Goal: Information Seeking & Learning: Learn about a topic

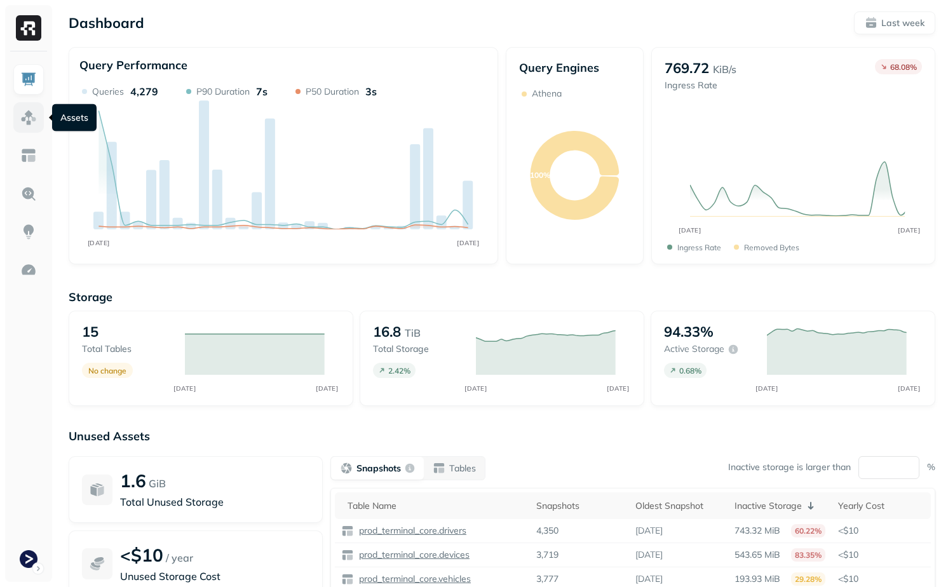
click at [27, 122] on img at bounding box center [28, 117] width 17 height 17
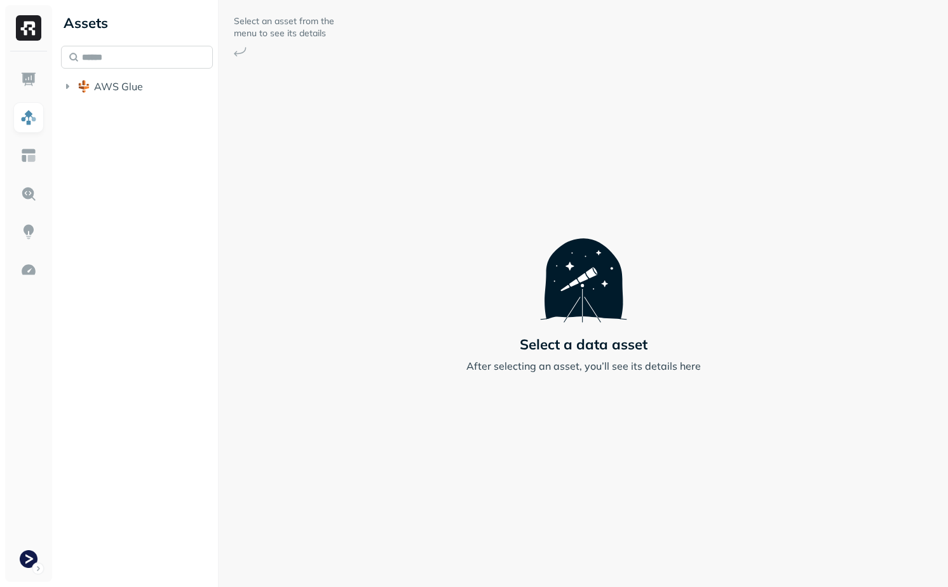
click at [157, 46] on input "text" at bounding box center [137, 57] width 152 height 23
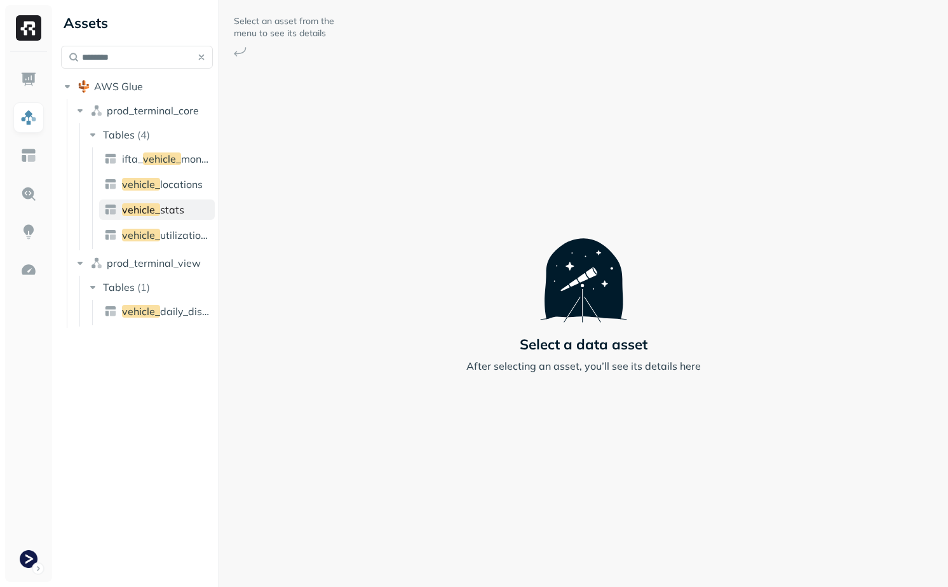
type input "********"
click at [170, 202] on link "vehicle_ stats" at bounding box center [157, 209] width 116 height 20
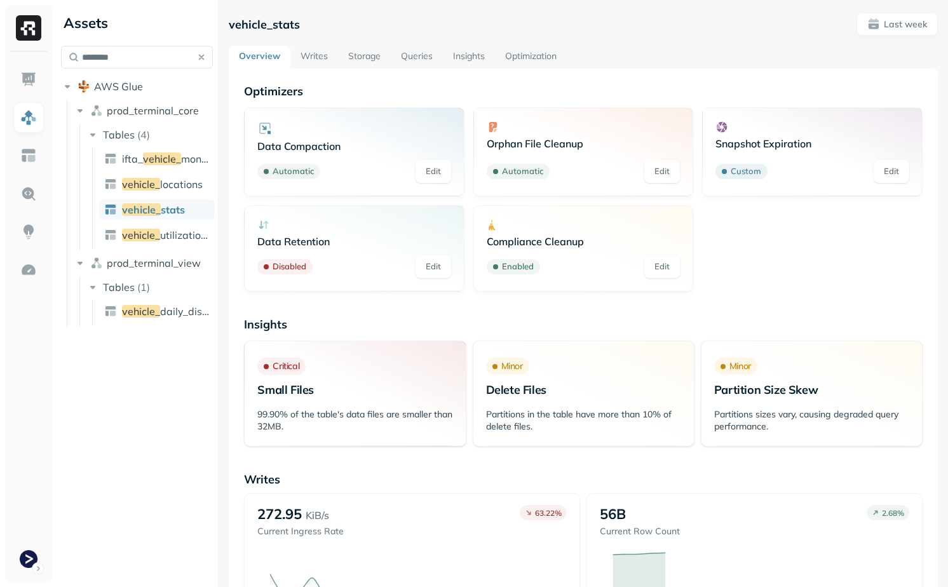
click at [202, 60] on button "button" at bounding box center [202, 57] width 18 height 18
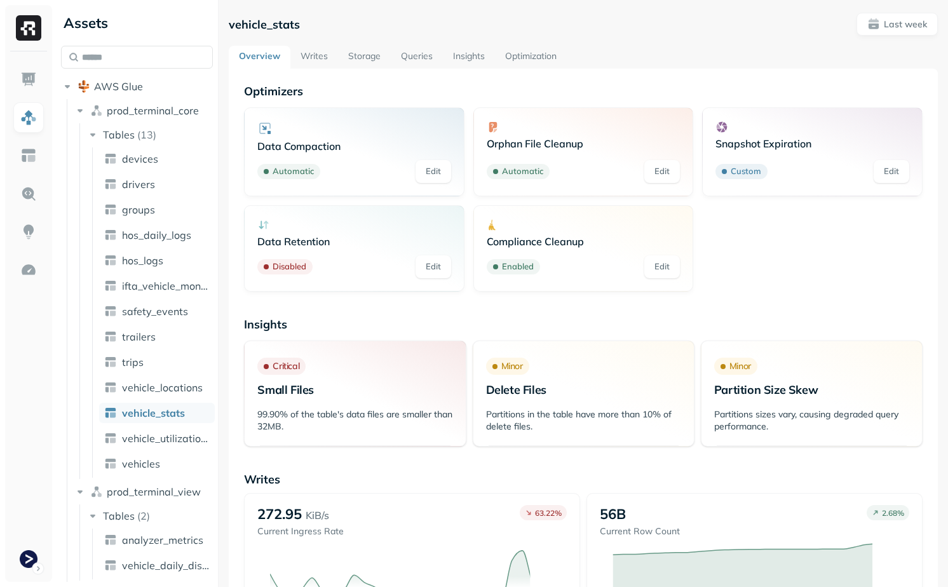
click at [313, 53] on link "Writes" at bounding box center [314, 57] width 48 height 23
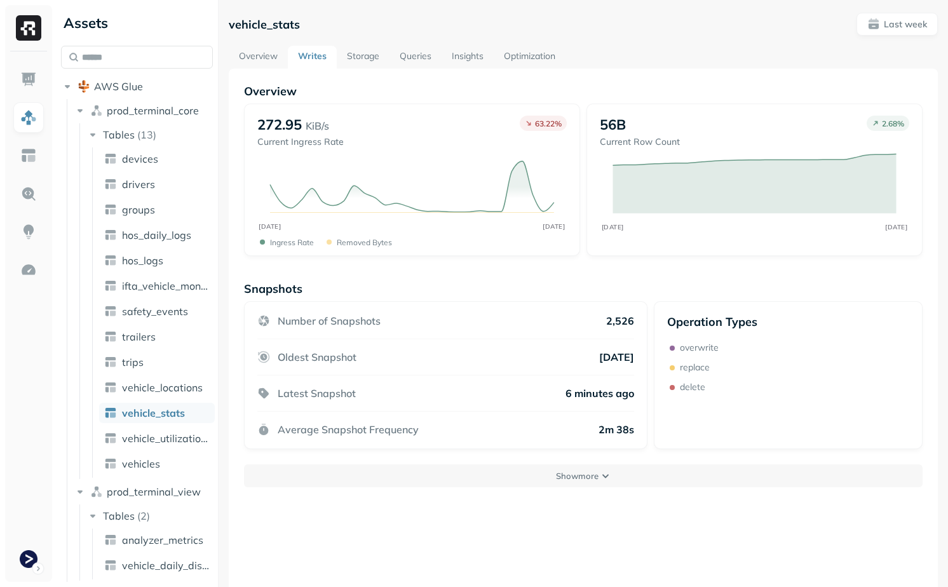
scroll to position [69, 0]
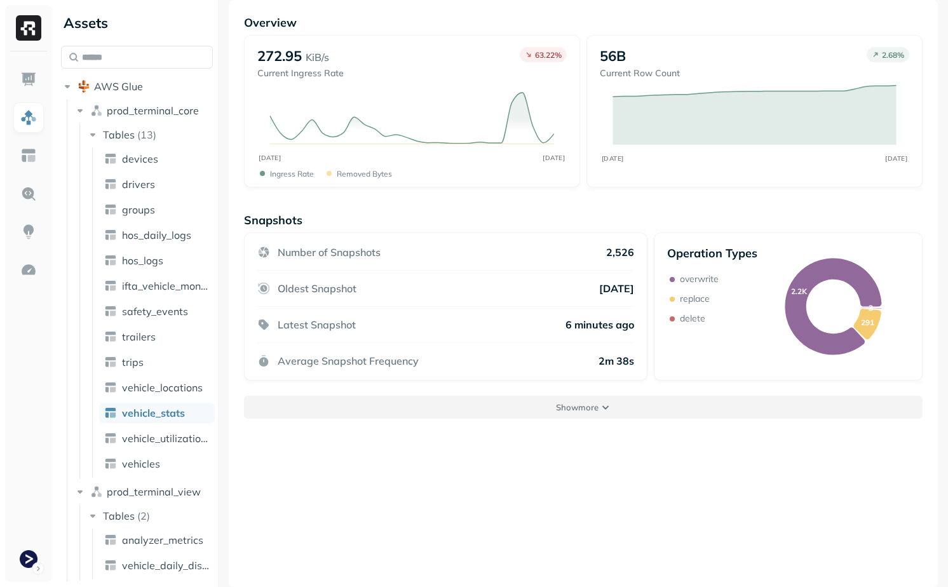
click at [482, 398] on button "Show more" at bounding box center [583, 407] width 679 height 23
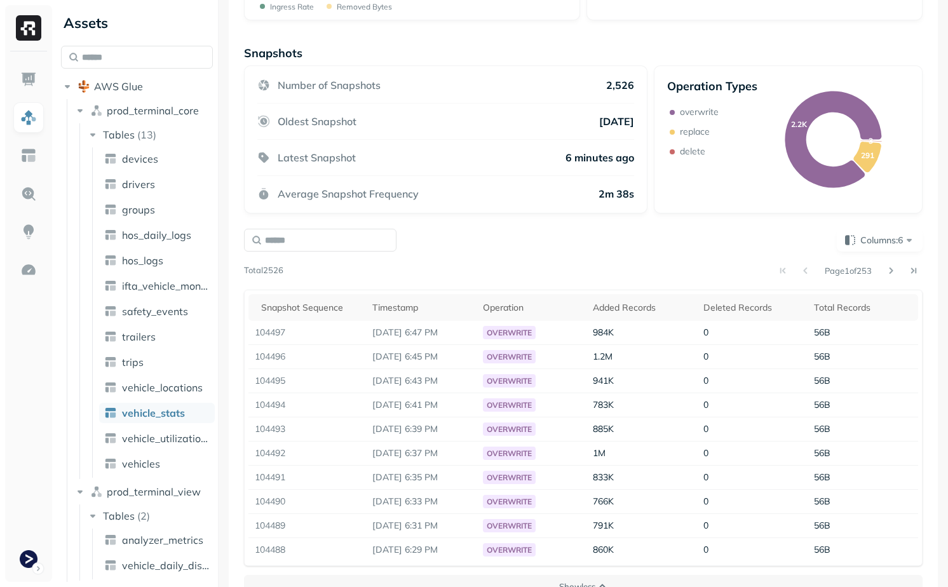
scroll to position [262, 0]
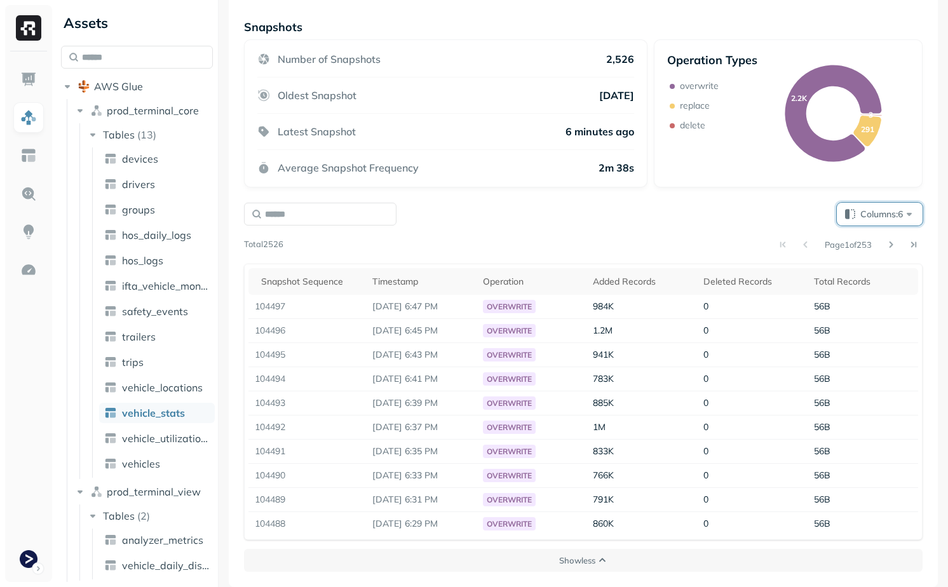
click at [882, 205] on button "Columns: 6" at bounding box center [880, 214] width 86 height 23
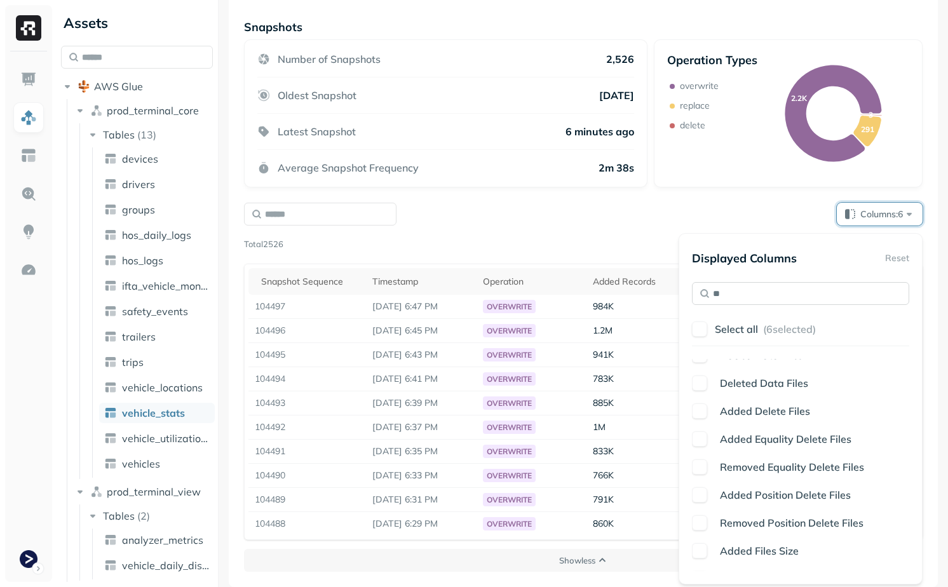
scroll to position [0, 0]
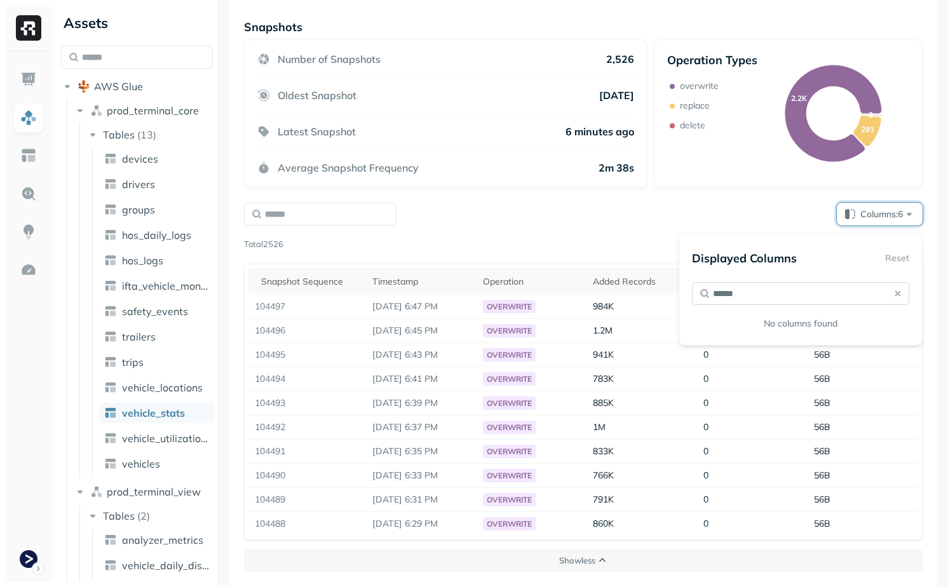
type input "*****"
type input "******"
click at [776, 371] on span "d Partition Count" at bounding box center [797, 366] width 80 height 13
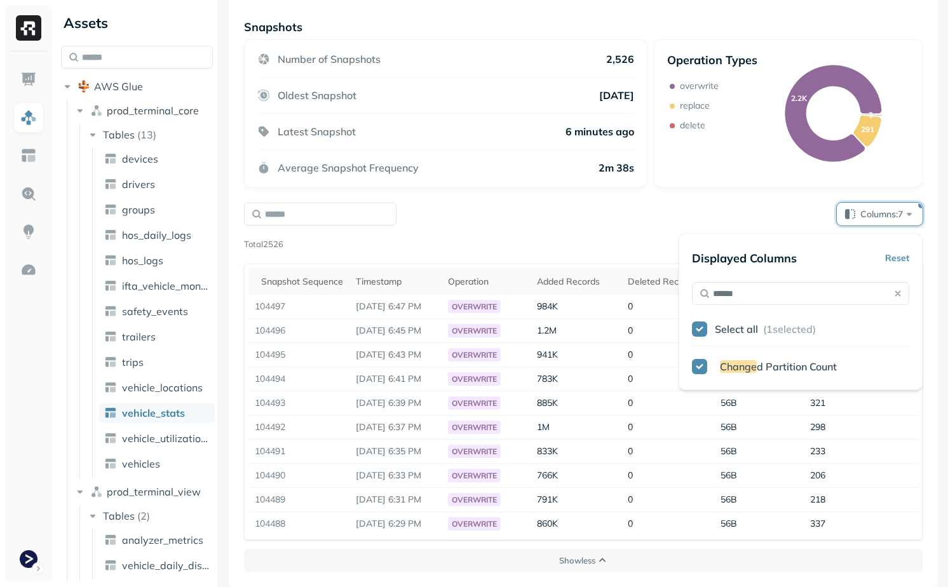
click at [551, 203] on div "Columns: 7" at bounding box center [583, 214] width 679 height 23
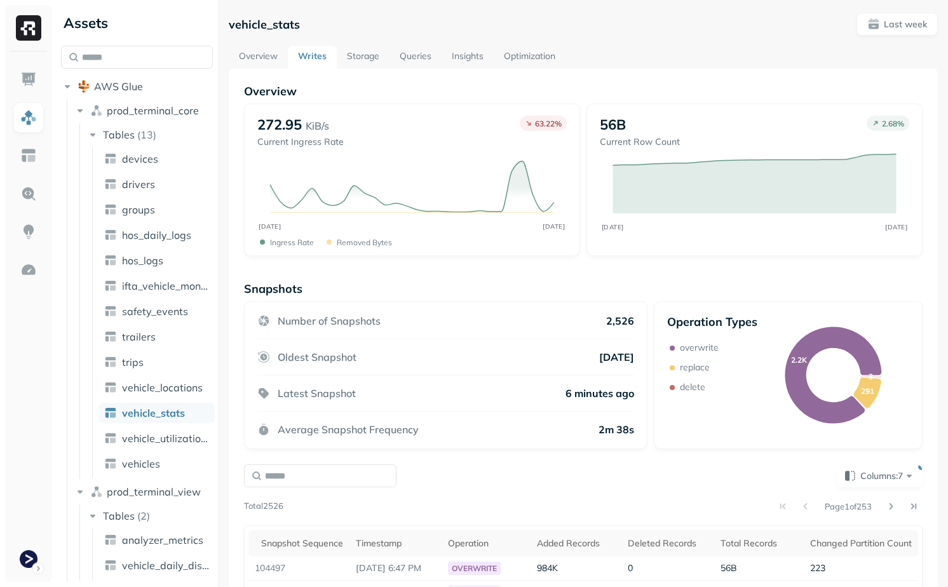
click at [374, 57] on link "Storage" at bounding box center [363, 57] width 53 height 23
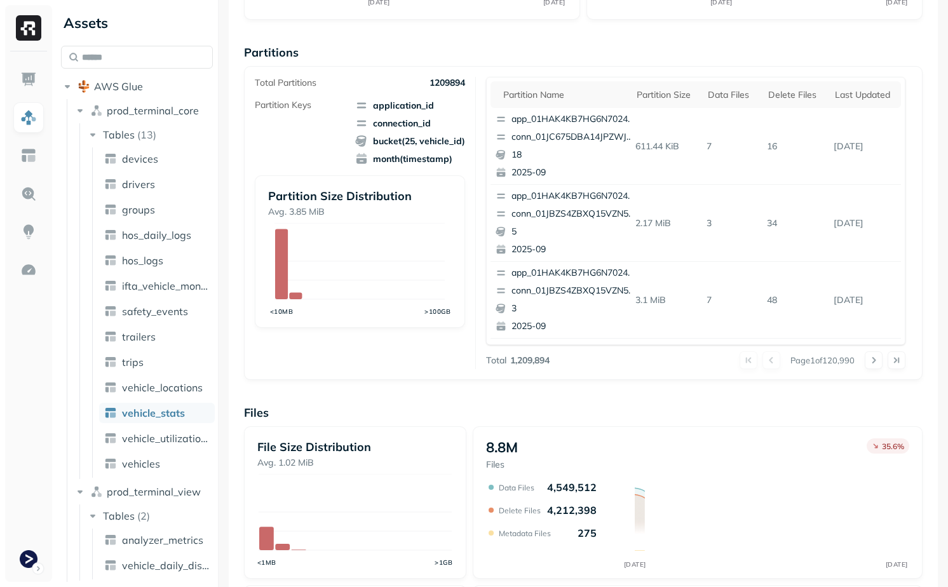
scroll to position [215, 0]
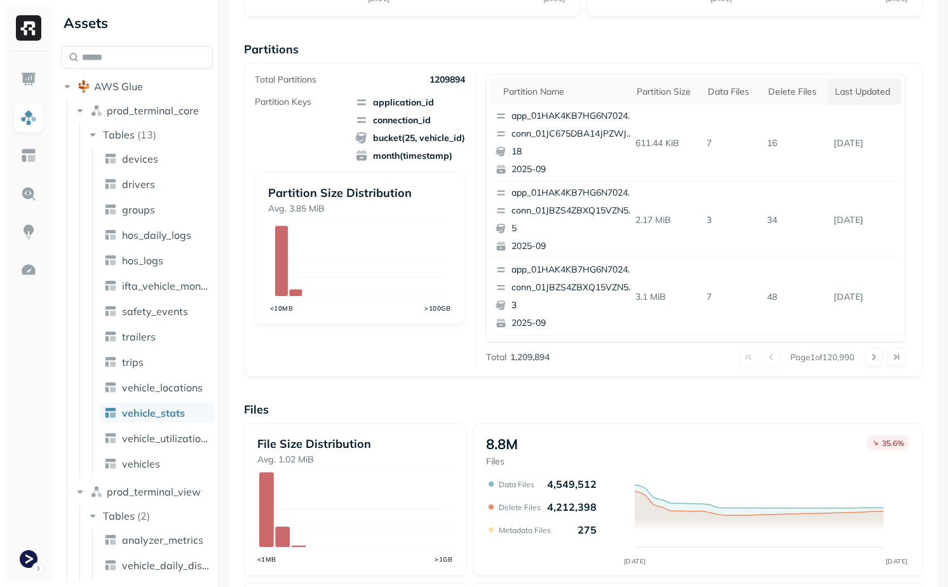
click at [867, 85] on th "Last updated" at bounding box center [864, 91] width 72 height 27
click at [872, 92] on div "Last updated" at bounding box center [858, 91] width 72 height 15
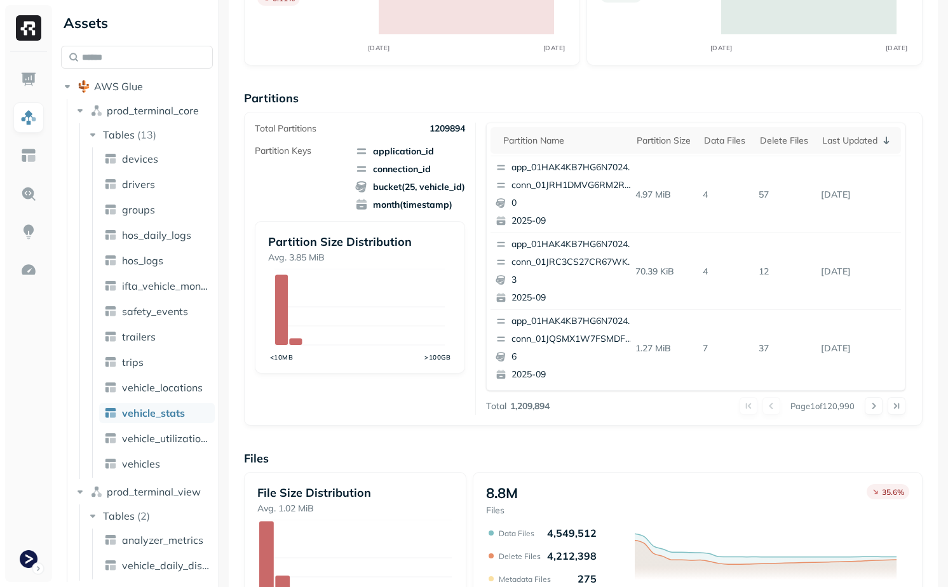
scroll to position [179, 0]
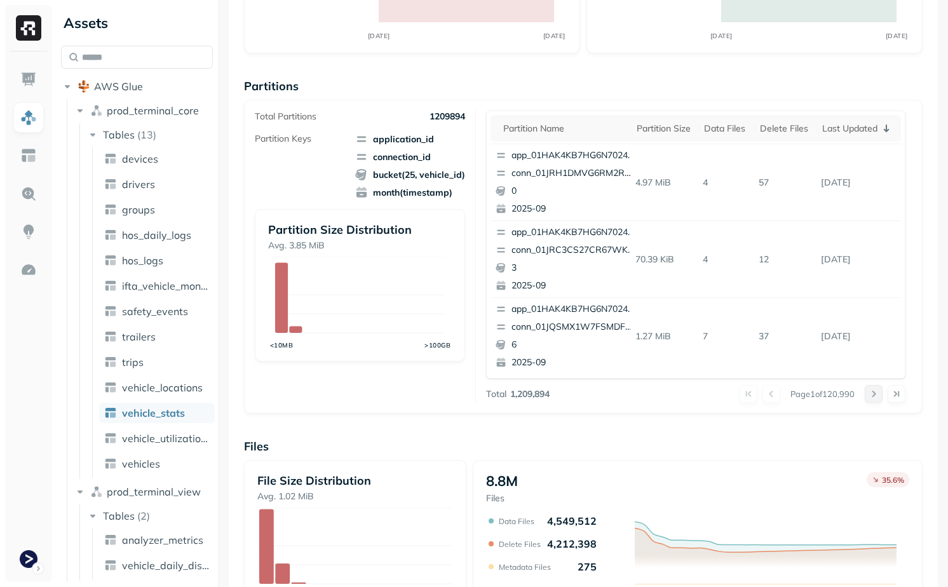
click at [870, 388] on button at bounding box center [874, 394] width 18 height 18
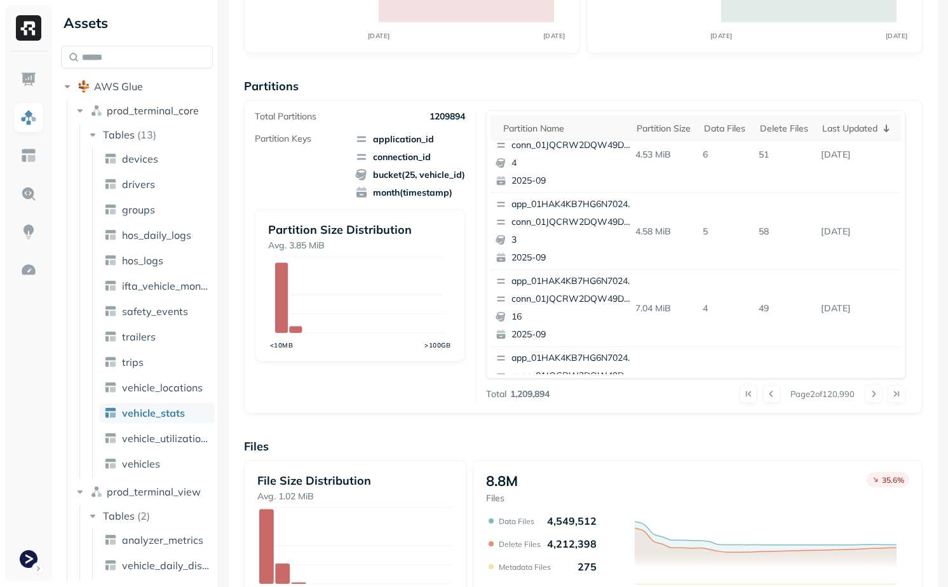
scroll to position [536, 0]
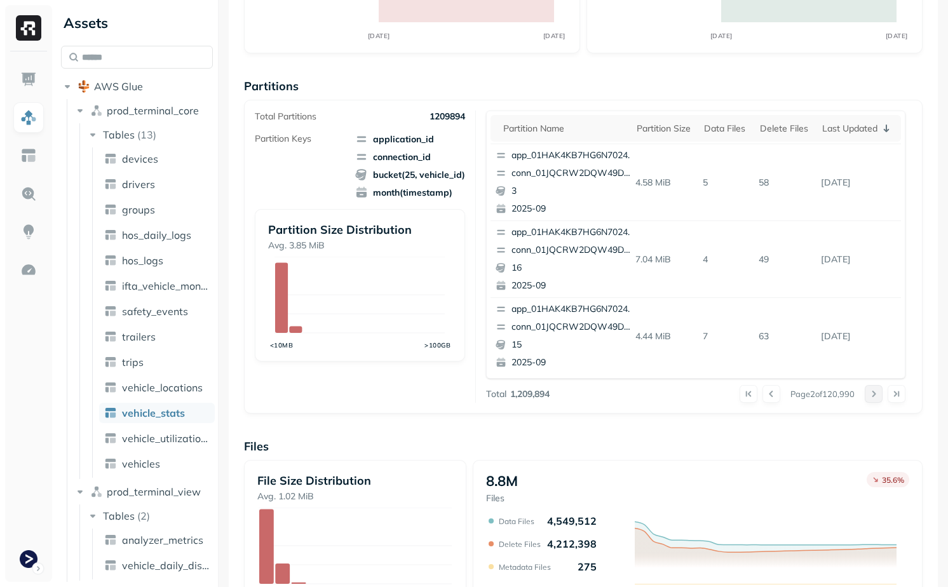
click at [877, 395] on button at bounding box center [874, 394] width 18 height 18
click at [865, 388] on button at bounding box center [874, 394] width 18 height 18
click at [876, 399] on button at bounding box center [874, 394] width 18 height 18
click at [873, 398] on button at bounding box center [874, 394] width 18 height 18
click at [870, 391] on button at bounding box center [874, 394] width 18 height 18
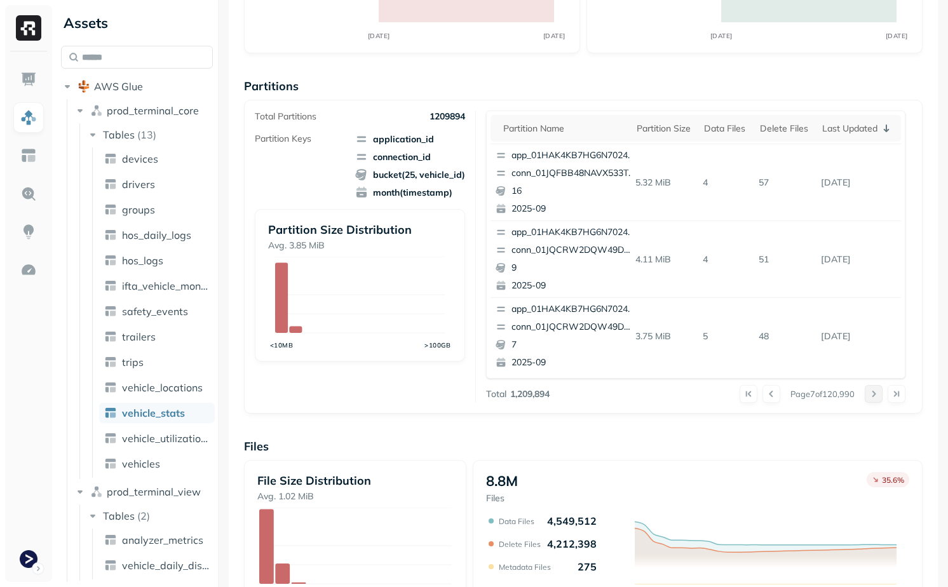
click at [870, 395] on button at bounding box center [874, 394] width 18 height 18
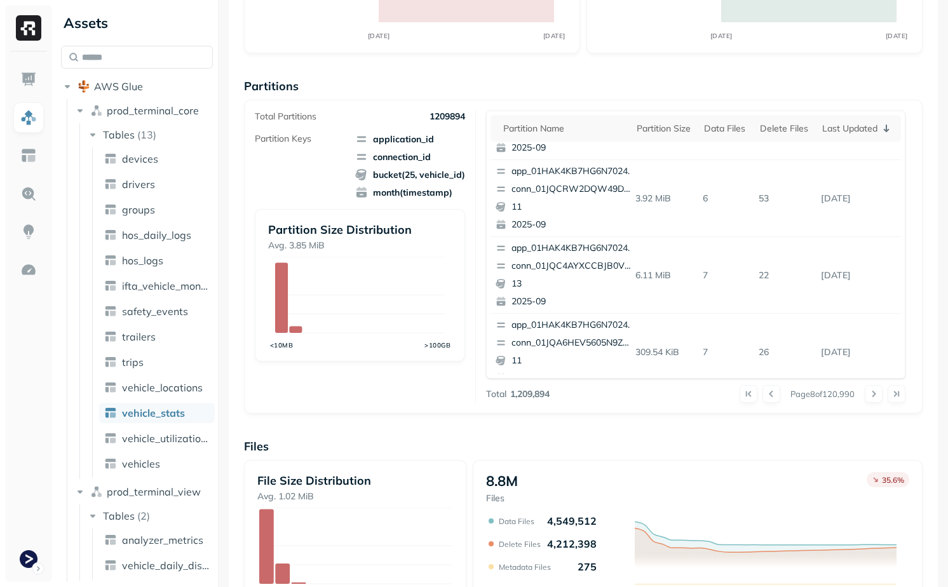
scroll to position [0, 0]
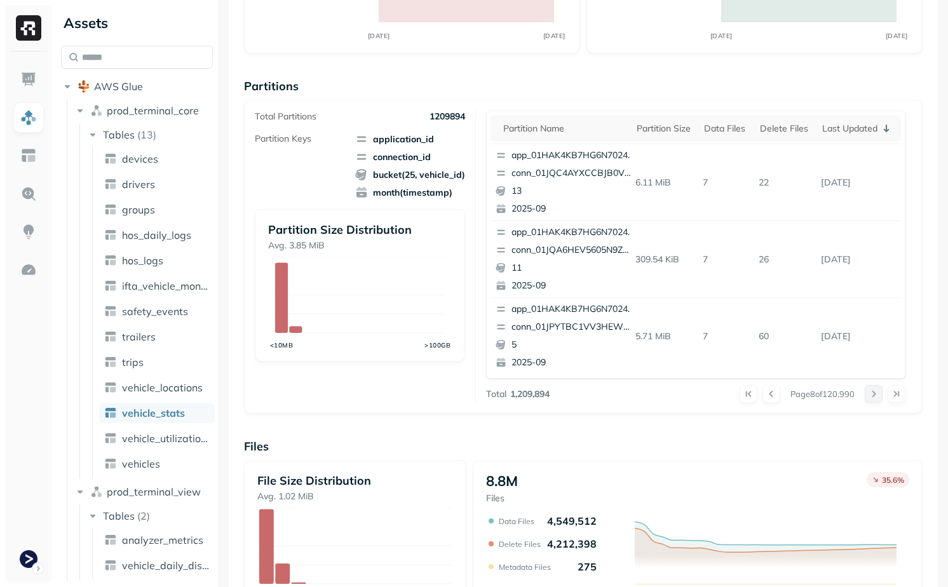
click at [876, 389] on button at bounding box center [874, 394] width 18 height 18
click at [873, 400] on button at bounding box center [874, 394] width 18 height 18
click at [884, 399] on div at bounding box center [885, 394] width 41 height 18
click at [875, 398] on button at bounding box center [874, 394] width 18 height 18
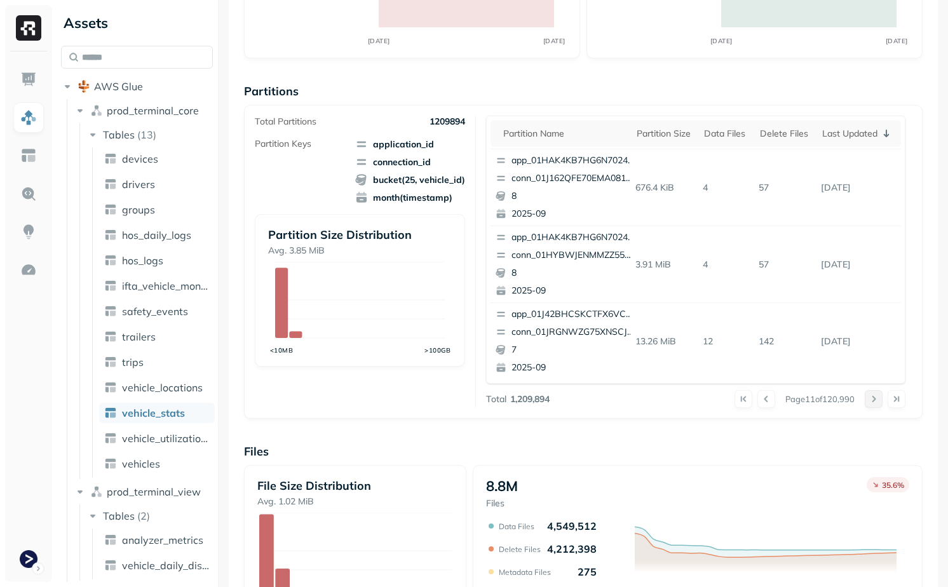
click at [876, 399] on button at bounding box center [874, 399] width 18 height 18
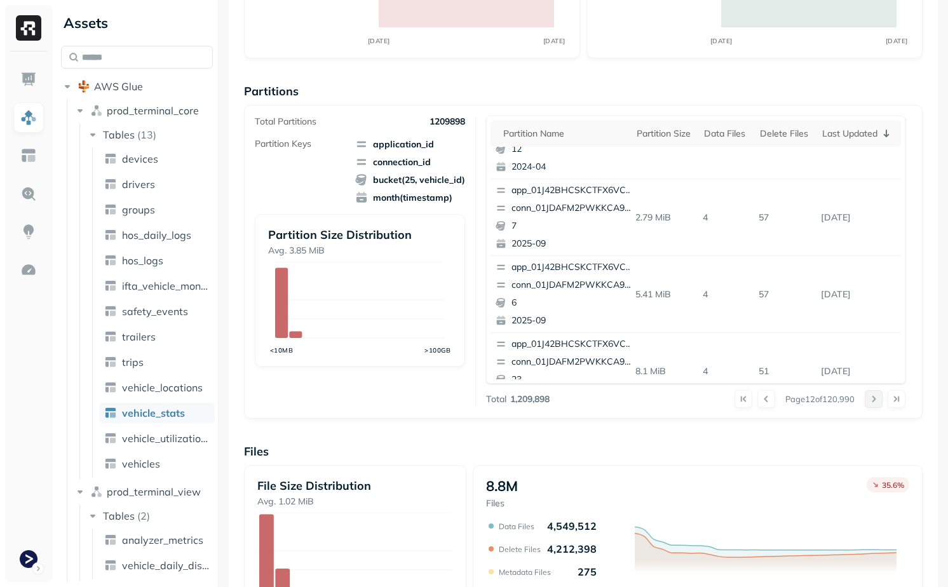
click at [865, 398] on button at bounding box center [874, 399] width 18 height 18
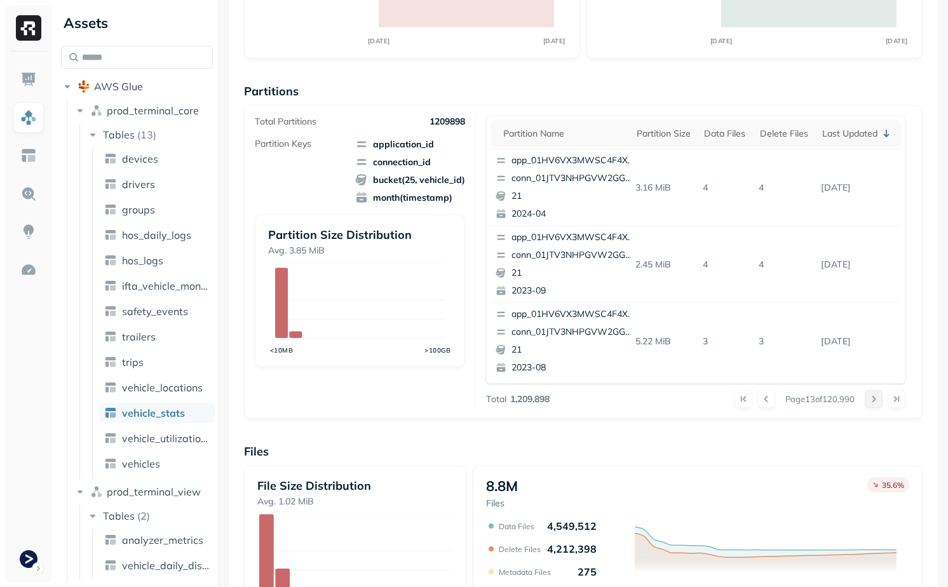
click at [873, 407] on button at bounding box center [874, 399] width 18 height 18
click at [879, 403] on button at bounding box center [874, 399] width 18 height 18
click at [872, 398] on button at bounding box center [874, 399] width 18 height 18
click at [872, 402] on button at bounding box center [874, 399] width 18 height 18
click at [875, 405] on button at bounding box center [874, 399] width 18 height 18
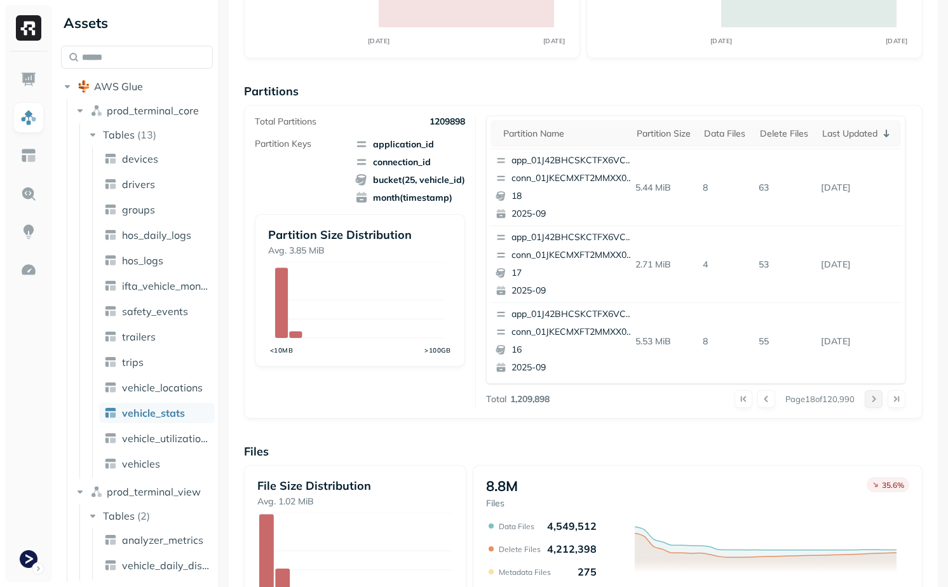
click at [875, 397] on button at bounding box center [874, 399] width 18 height 18
click at [878, 404] on button at bounding box center [874, 399] width 18 height 18
click at [874, 396] on button at bounding box center [874, 399] width 18 height 18
click at [876, 401] on button at bounding box center [874, 399] width 18 height 18
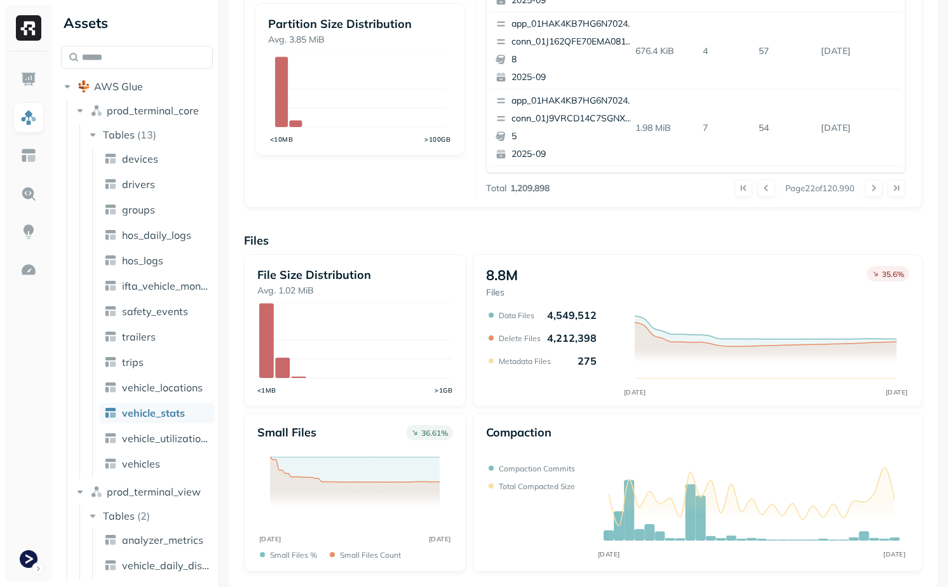
click at [871, 187] on button at bounding box center [874, 188] width 18 height 18
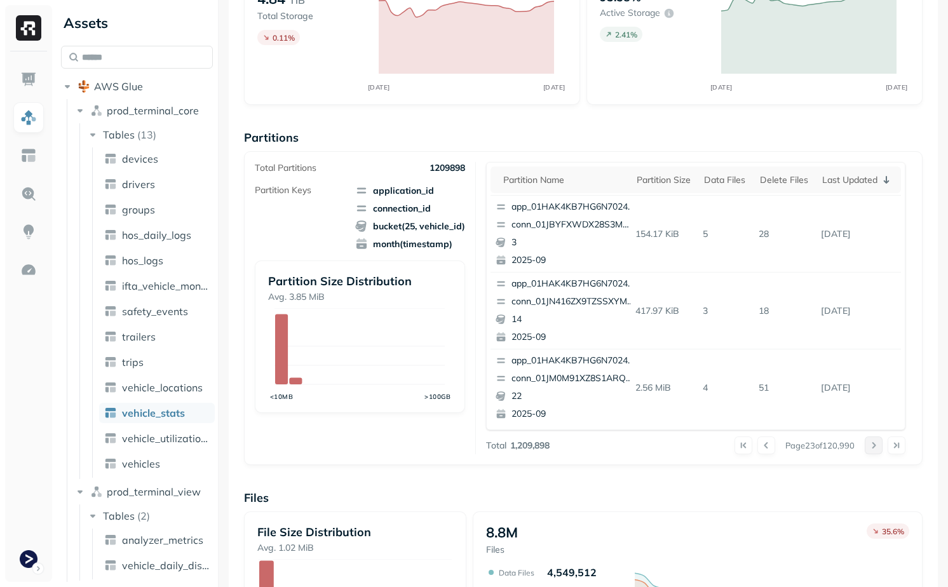
click at [870, 448] on button at bounding box center [874, 445] width 18 height 18
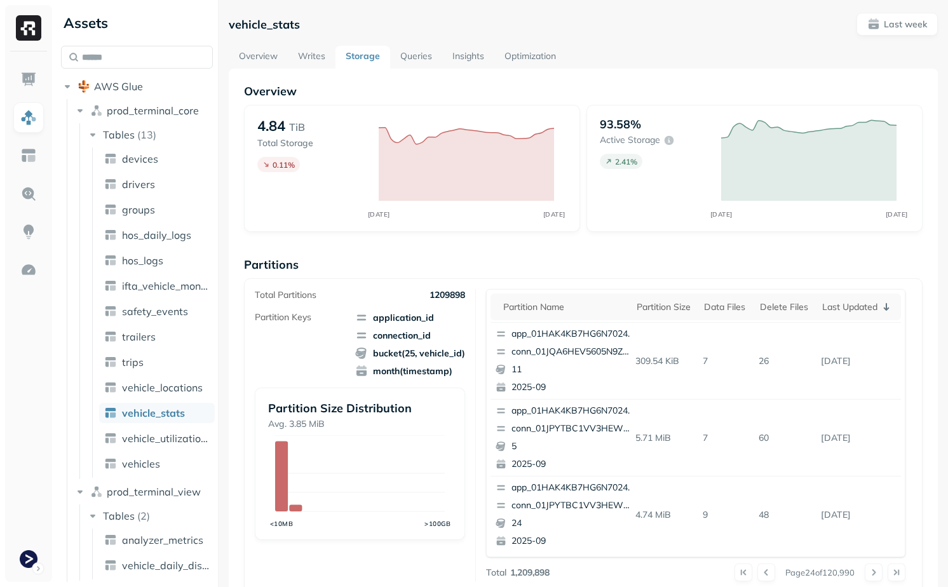
click at [166, 375] on ul "devices drivers groups hos_daily_logs hos_logs ifta_vehicle_months safety_event…" at bounding box center [153, 312] width 123 height 330
click at [166, 386] on span "vehicle_locations" at bounding box center [162, 387] width 81 height 13
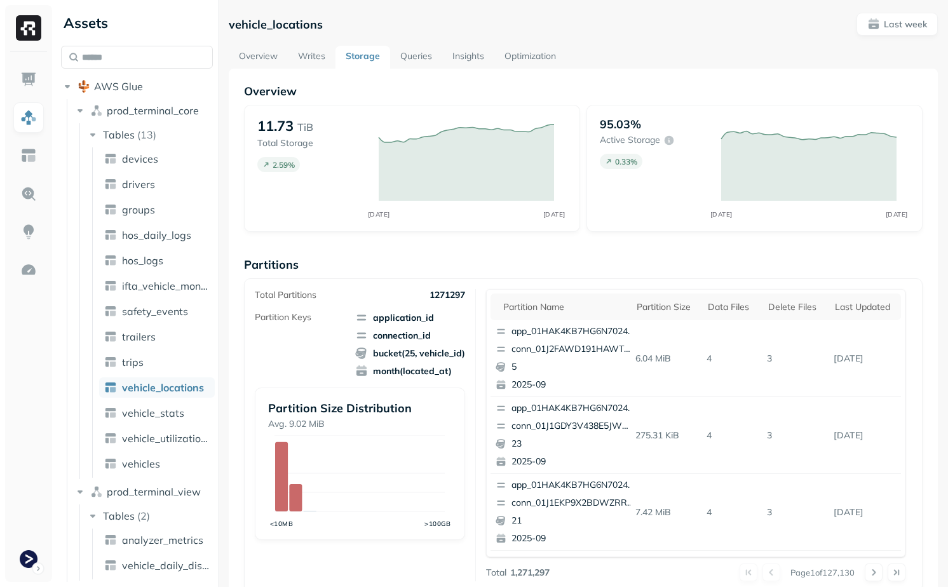
click at [541, 51] on link "Optimization" at bounding box center [530, 57] width 72 height 23
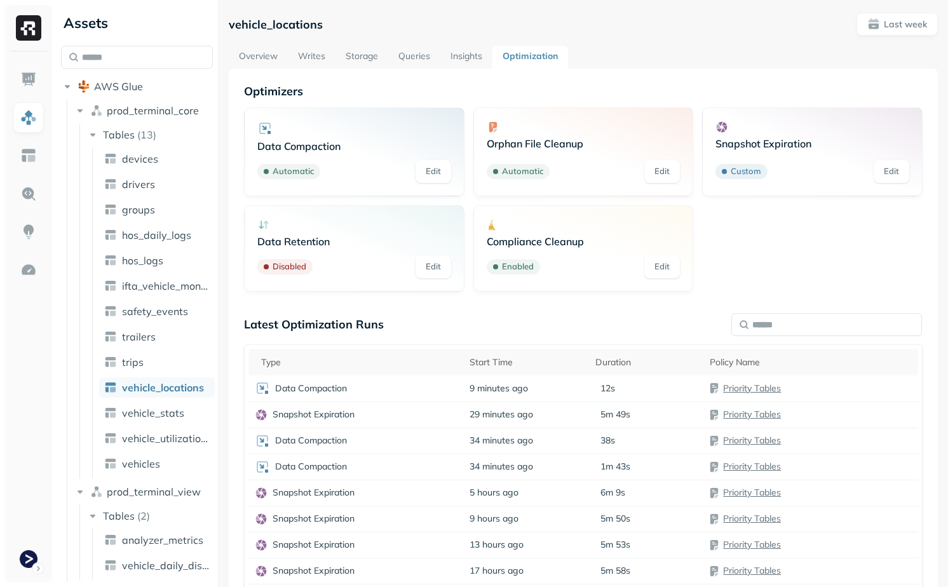
scroll to position [99, 0]
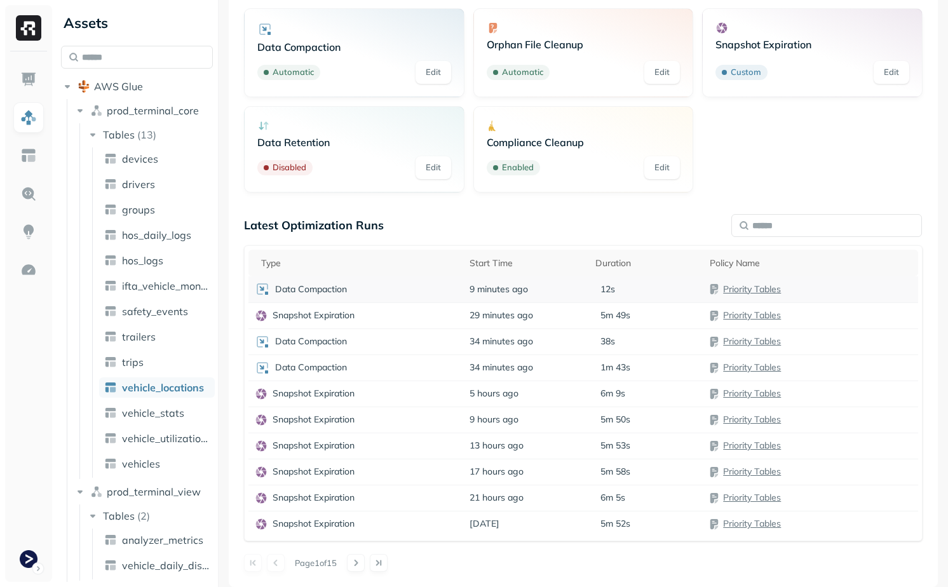
click at [416, 294] on div "Data Compaction" at bounding box center [356, 288] width 202 height 15
click at [522, 235] on div "Latest Optimization Runs Type Start Time Duration Policy Name Data Compaction 1…" at bounding box center [583, 395] width 679 height 354
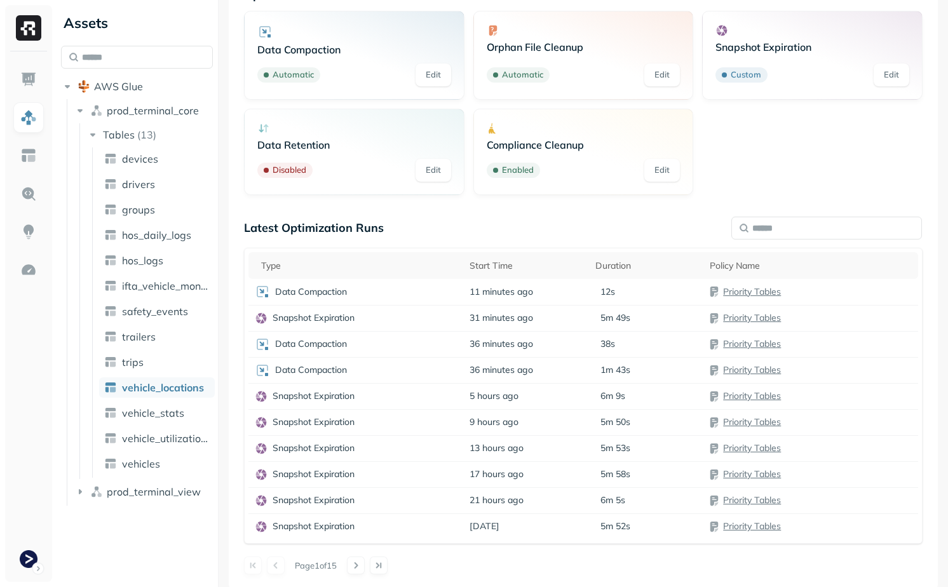
scroll to position [99, 0]
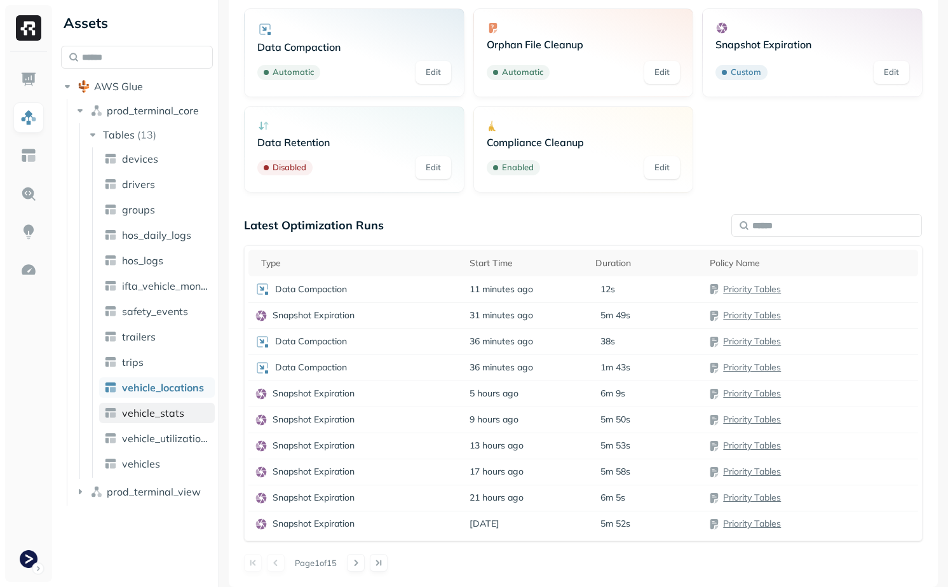
click at [178, 421] on link "vehicle_stats" at bounding box center [157, 413] width 116 height 20
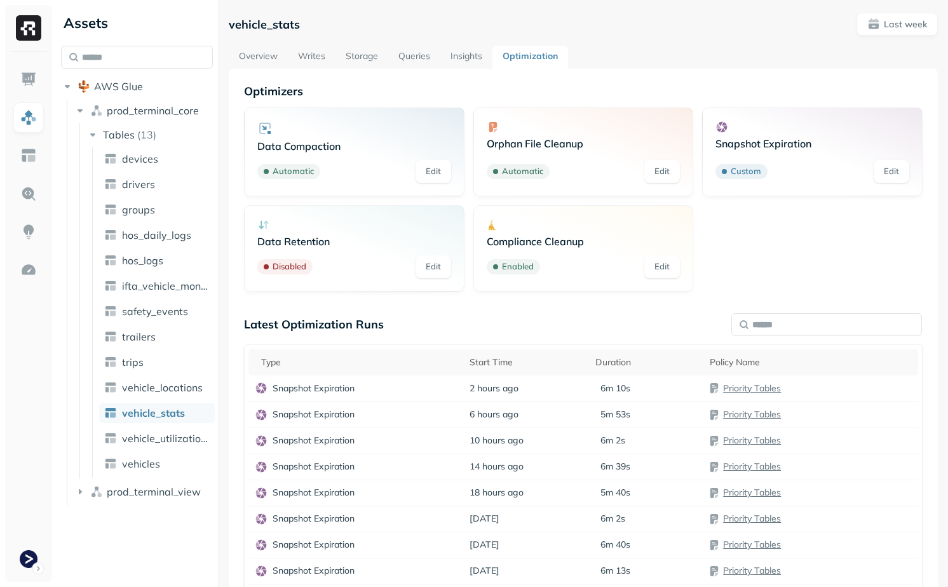
click at [260, 55] on link "Overview" at bounding box center [258, 57] width 59 height 23
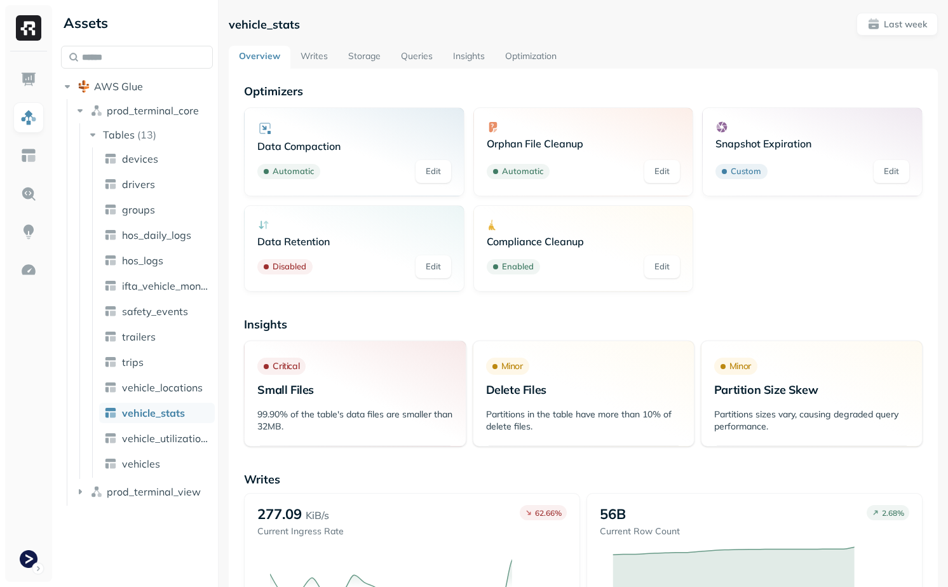
click at [311, 57] on link "Writes" at bounding box center [314, 57] width 48 height 23
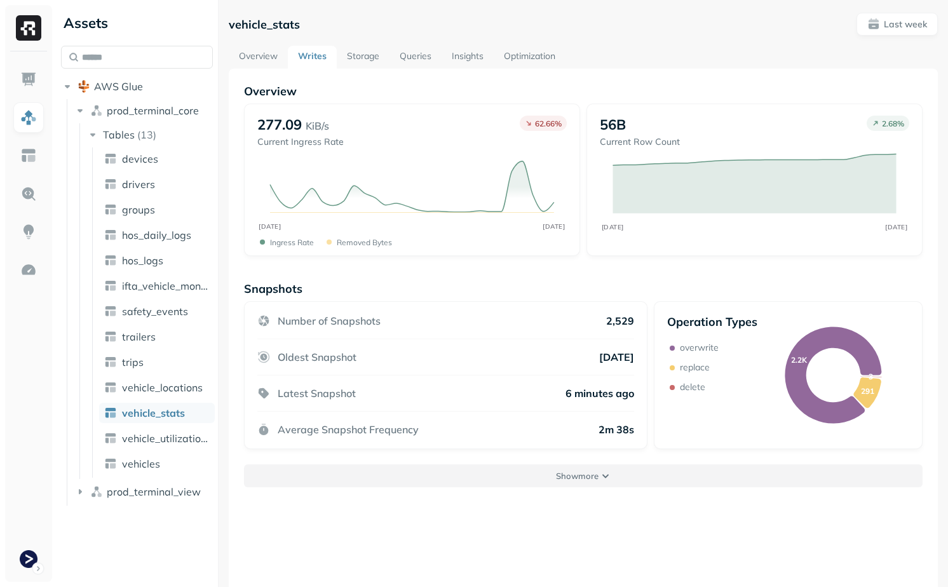
click at [565, 480] on p "Show more" at bounding box center [577, 476] width 43 height 12
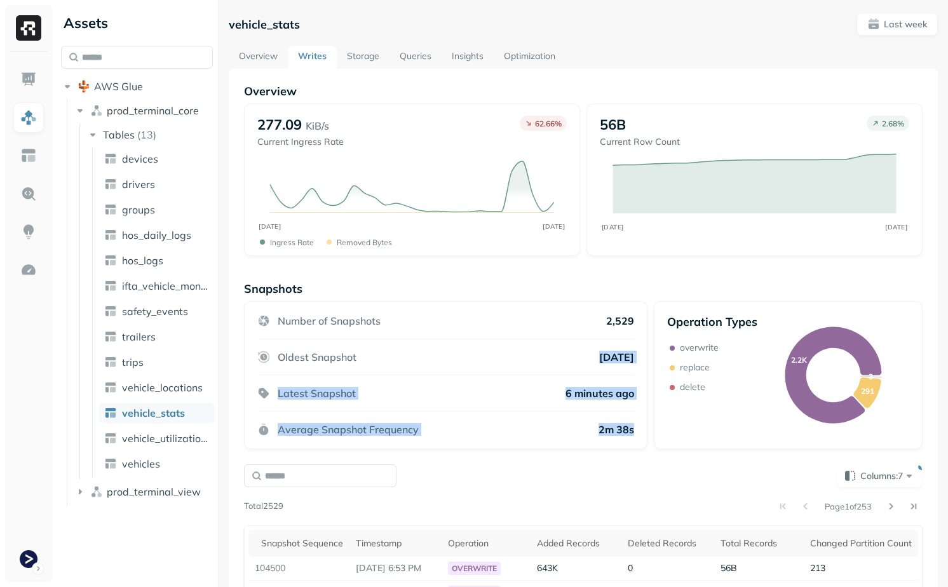
drag, startPoint x: 575, startPoint y: 361, endPoint x: 649, endPoint y: 434, distance: 104.2
click at [649, 434] on div "Number of Snapshots 2,529 Oldest Snapshot 3 days ago Latest Snapshot 6 minutes …" at bounding box center [583, 375] width 679 height 148
drag, startPoint x: 635, startPoint y: 396, endPoint x: 621, endPoint y: 320, distance: 77.6
click at [621, 320] on div "Number of Snapshots 2,529 Oldest Snapshot 3 days ago Latest Snapshot 6 minutes …" at bounding box center [445, 375] width 403 height 148
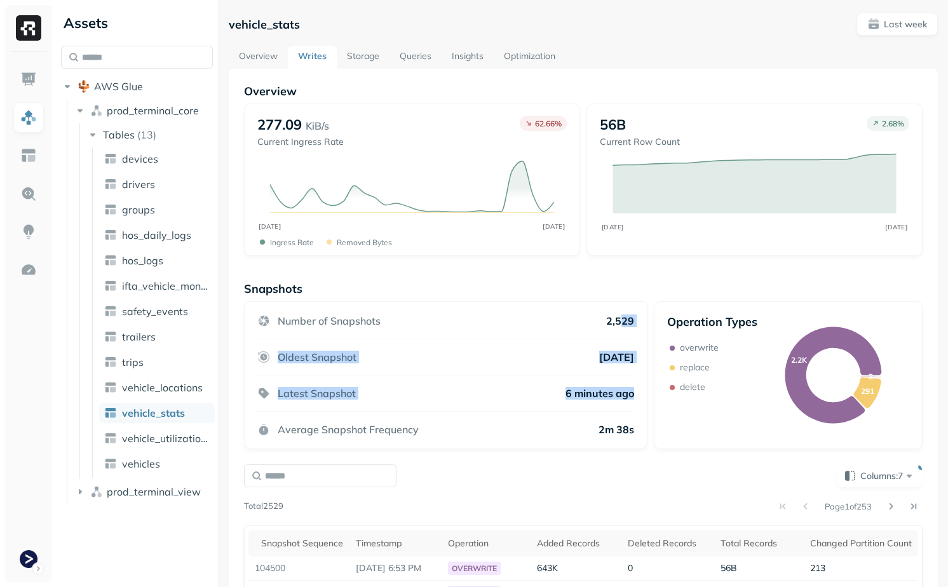
click at [621, 320] on p "2,529" at bounding box center [620, 320] width 28 height 13
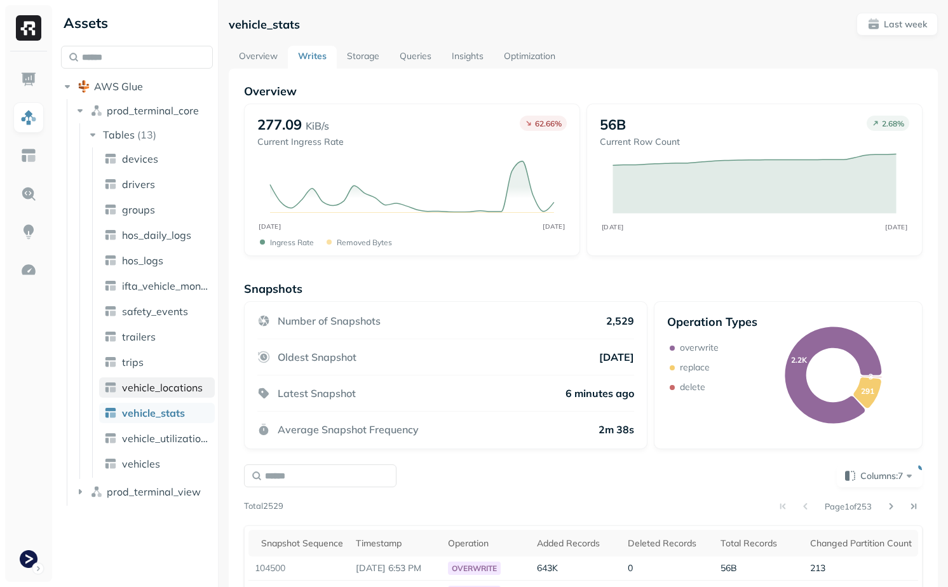
click at [155, 391] on span "vehicle_locations" at bounding box center [162, 387] width 81 height 13
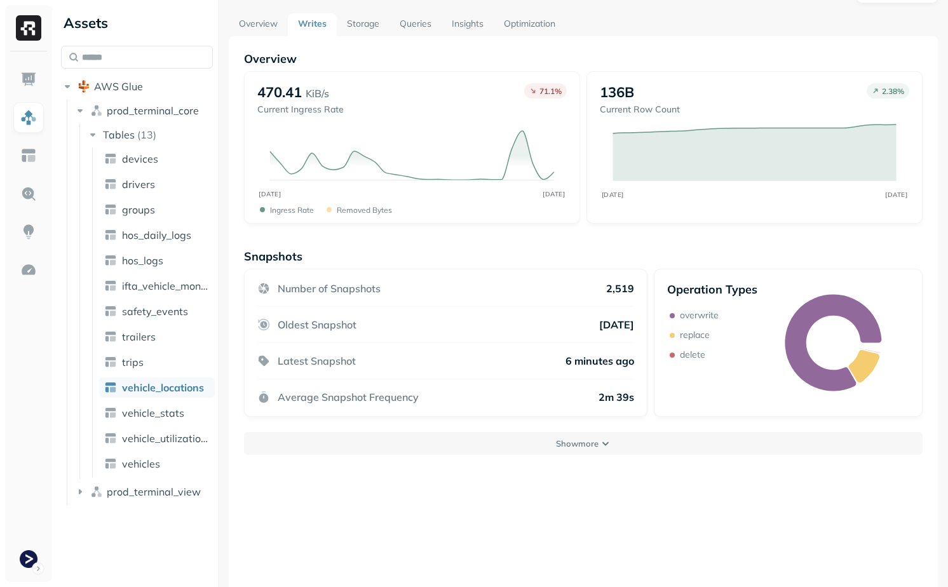
scroll to position [69, 0]
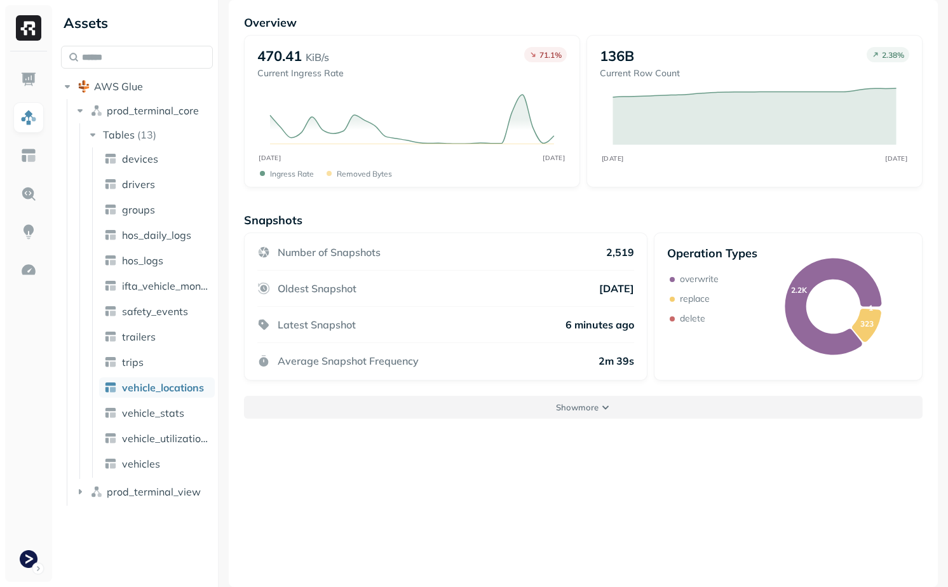
click at [576, 410] on p "Show more" at bounding box center [577, 408] width 43 height 12
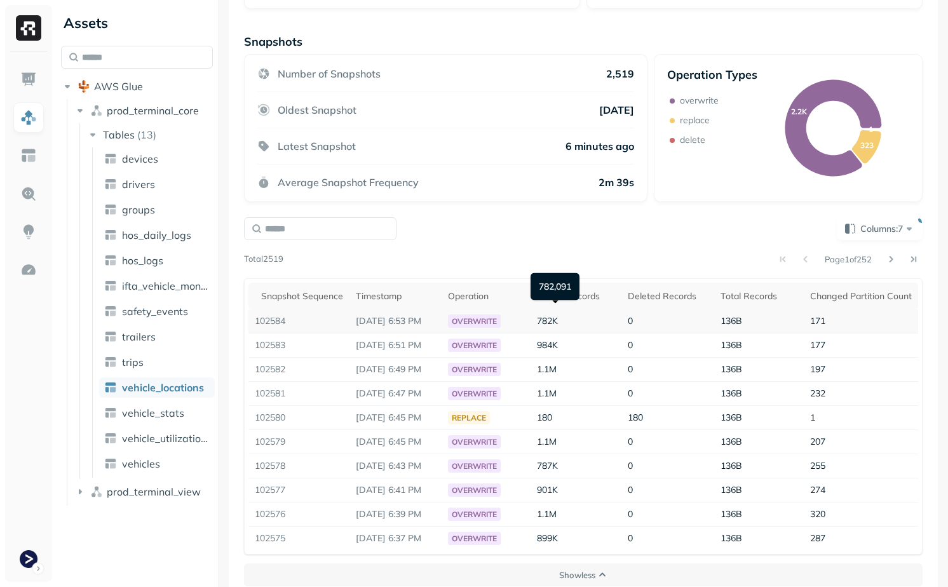
scroll to position [262, 0]
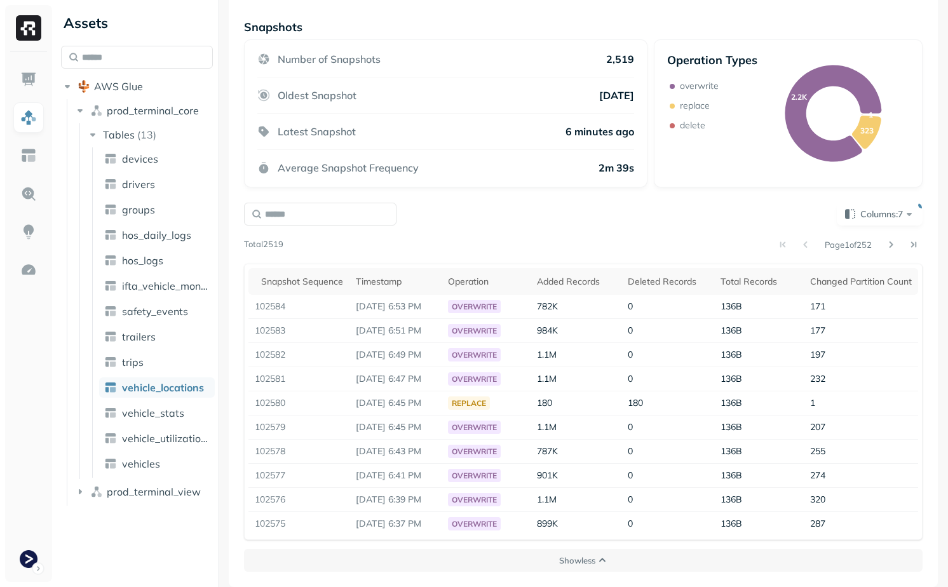
click at [527, 245] on div "Page 1 of 252" at bounding box center [602, 245] width 639 height 18
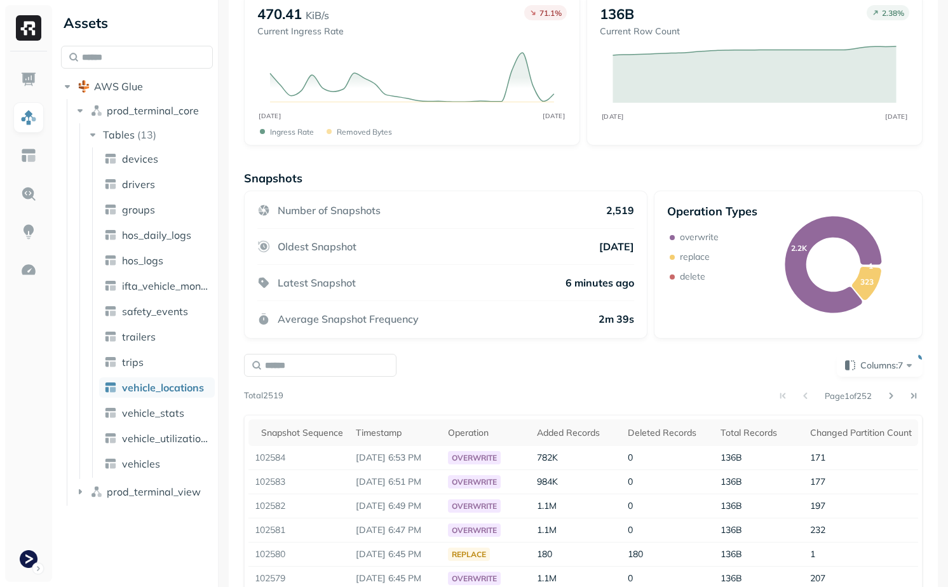
scroll to position [0, 0]
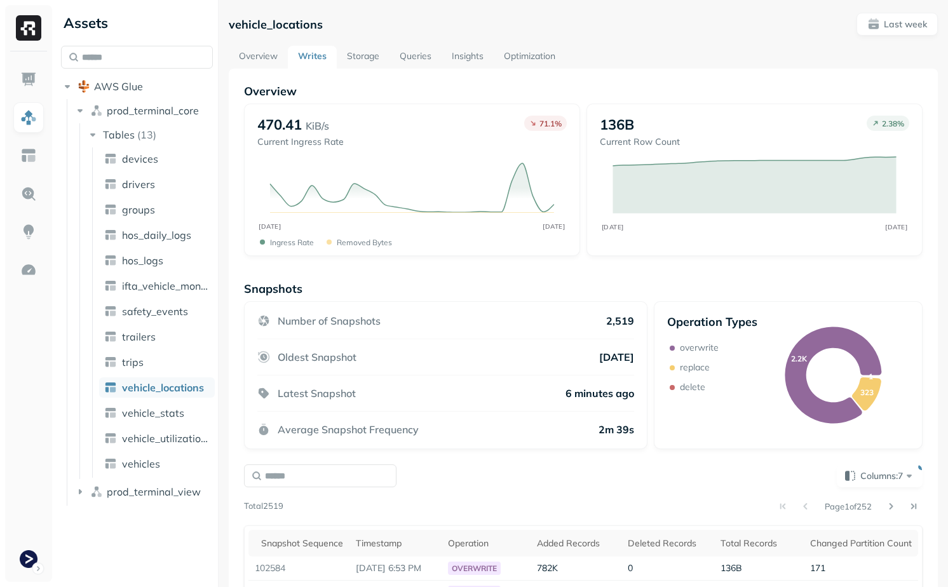
click at [369, 53] on link "Storage" at bounding box center [363, 57] width 53 height 23
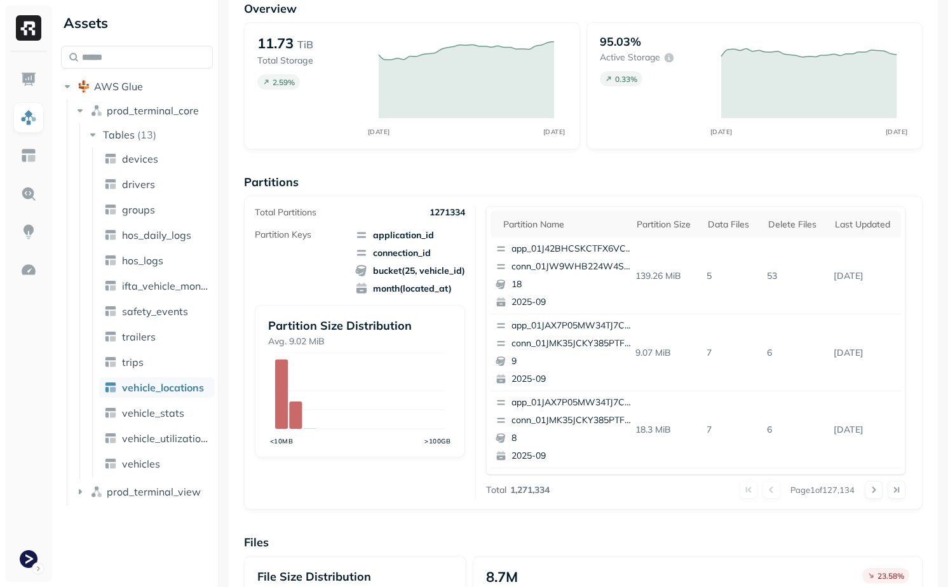
scroll to position [83, 0]
click at [726, 226] on div "Data Files" at bounding box center [732, 224] width 48 height 12
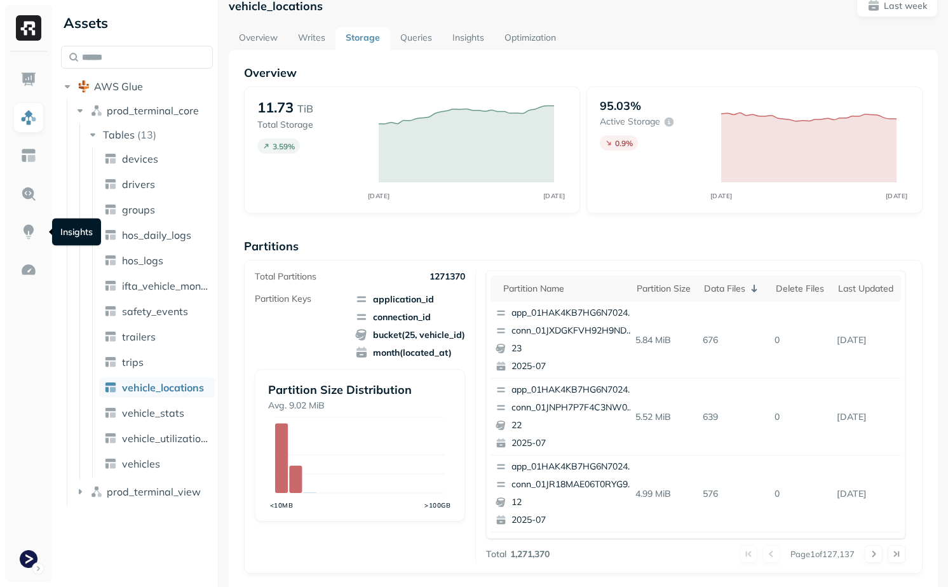
scroll to position [14, 0]
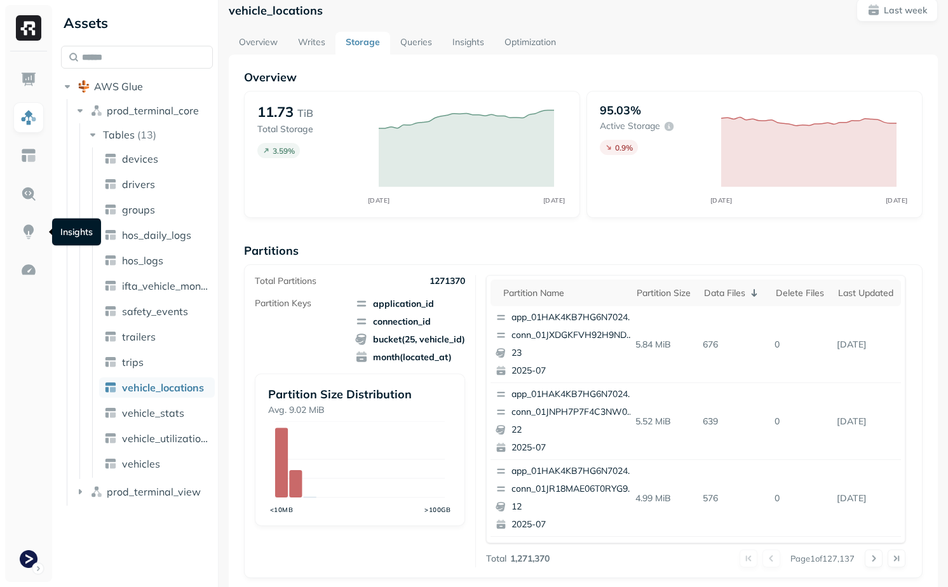
click at [363, 222] on div "Overview 11.73 TiB Total Storage 3.59 % SEP 16 SEP 23 95.03% Active storage 0.9…" at bounding box center [583, 506] width 679 height 872
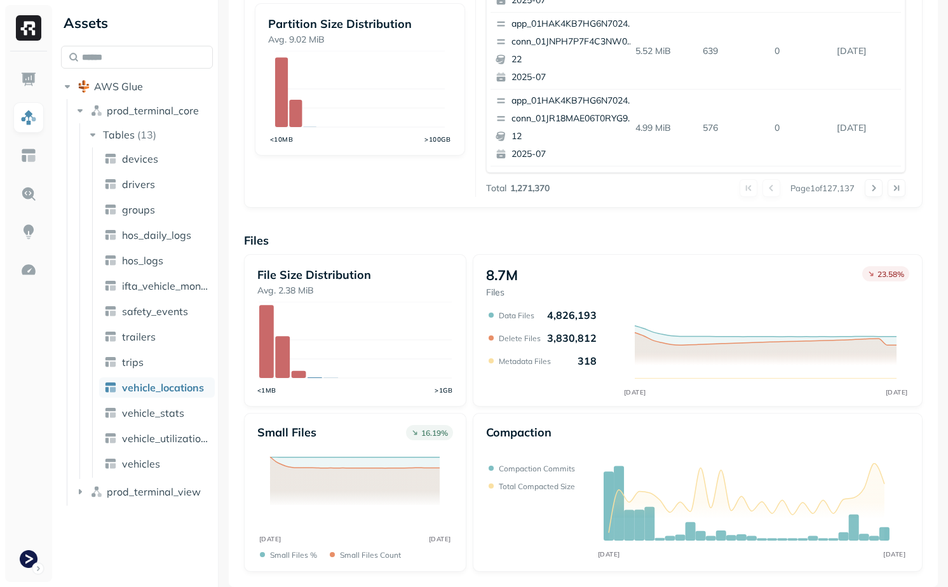
scroll to position [0, 0]
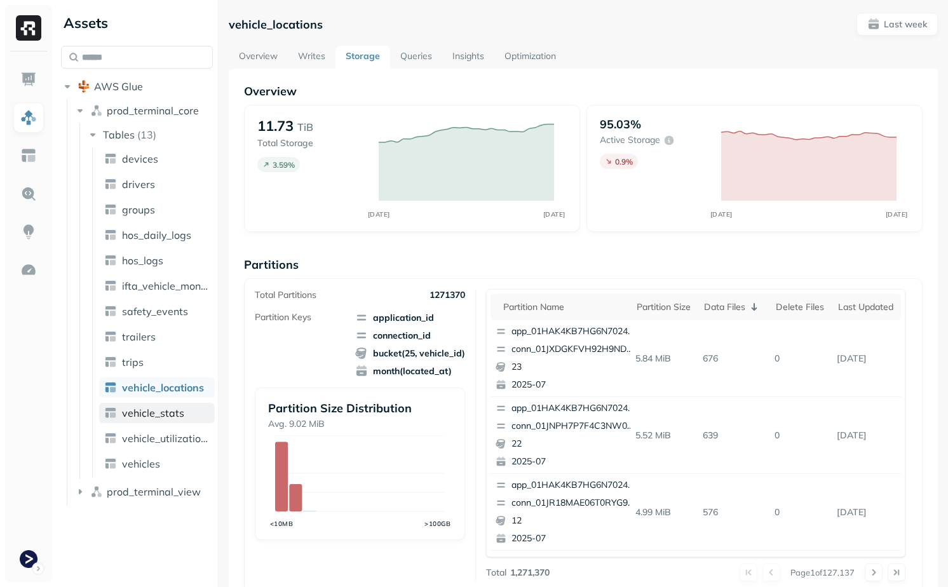
click at [173, 407] on span "vehicle_stats" at bounding box center [153, 413] width 62 height 13
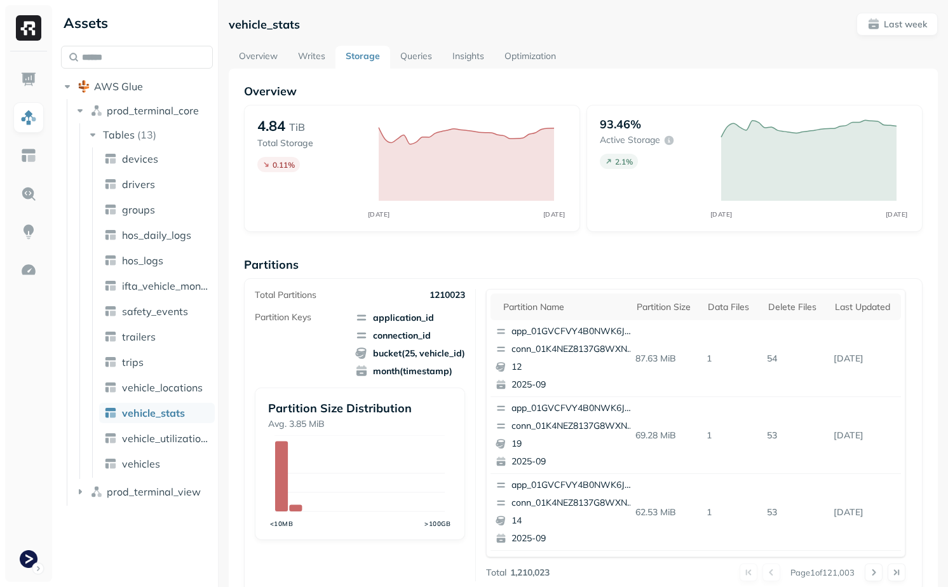
click at [415, 53] on link "Queries" at bounding box center [416, 57] width 52 height 23
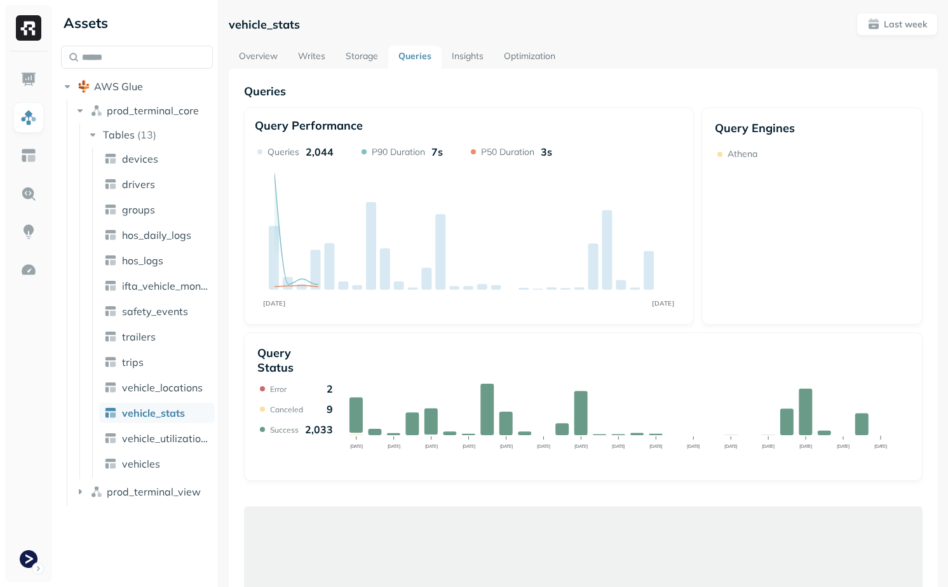
click at [507, 48] on link "Optimization" at bounding box center [530, 57] width 72 height 23
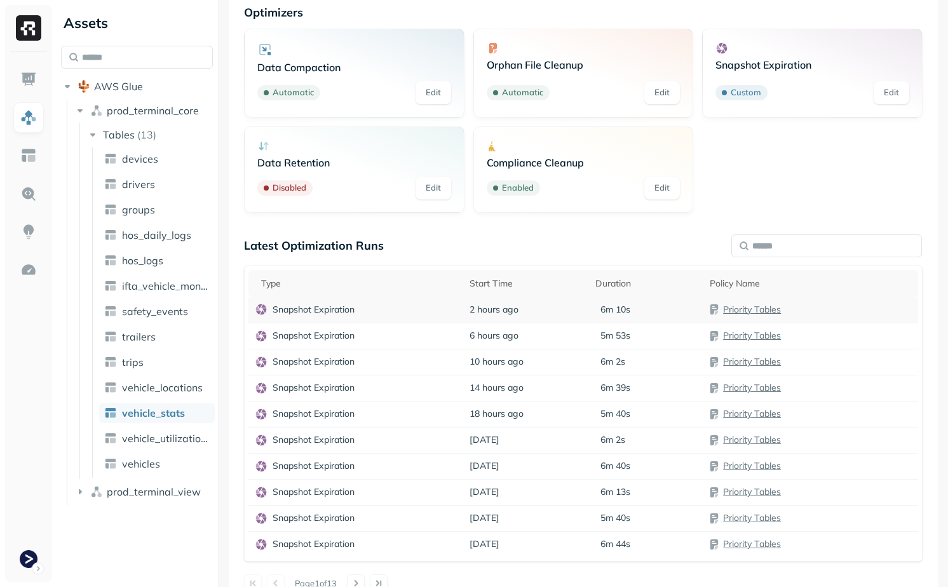
scroll to position [99, 0]
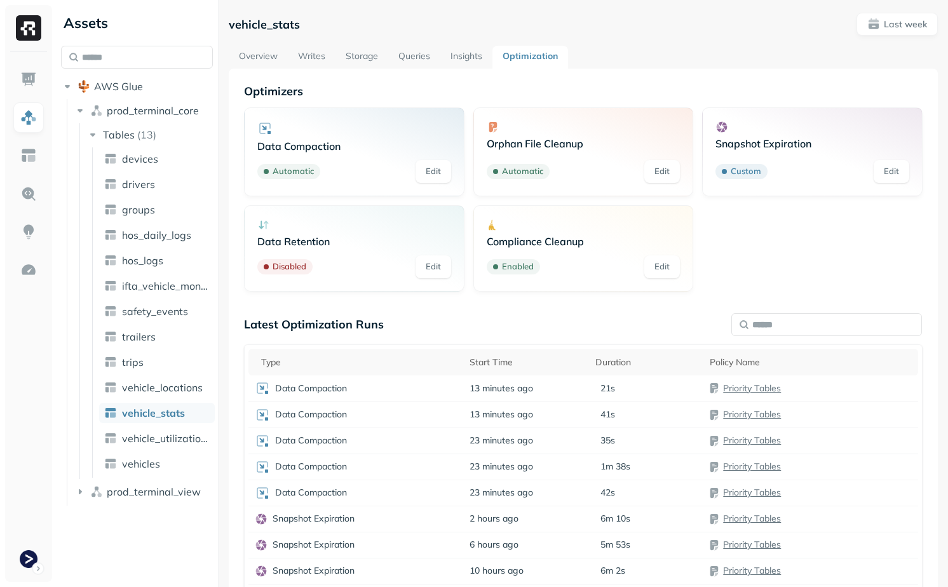
scroll to position [99, 0]
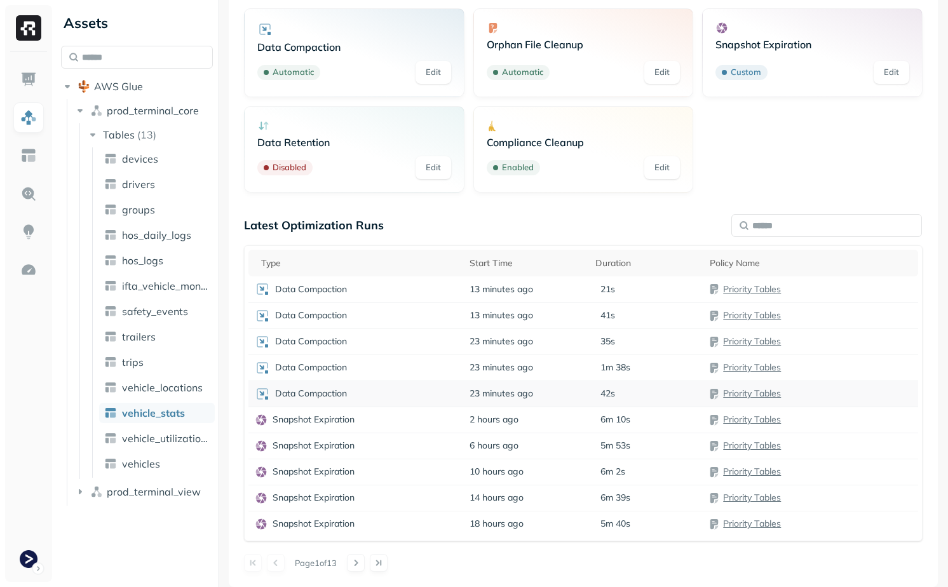
click at [440, 391] on div "Data Compaction" at bounding box center [356, 393] width 202 height 15
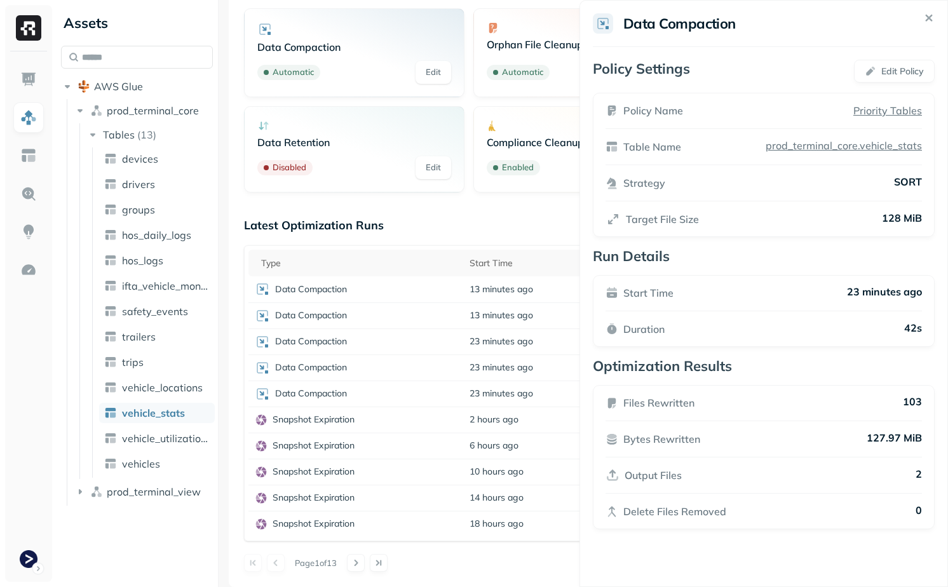
click at [435, 382] on html "Assets AWS Glue prod_terminal_core Tables ( 13 ) devices drivers groups hos_dai…" at bounding box center [474, 293] width 948 height 587
click at [436, 365] on div "Data Compaction" at bounding box center [356, 367] width 202 height 15
click at [437, 368] on html "Assets AWS Glue prod_terminal_core Tables ( 13 ) devices drivers groups hos_dai…" at bounding box center [474, 293] width 948 height 587
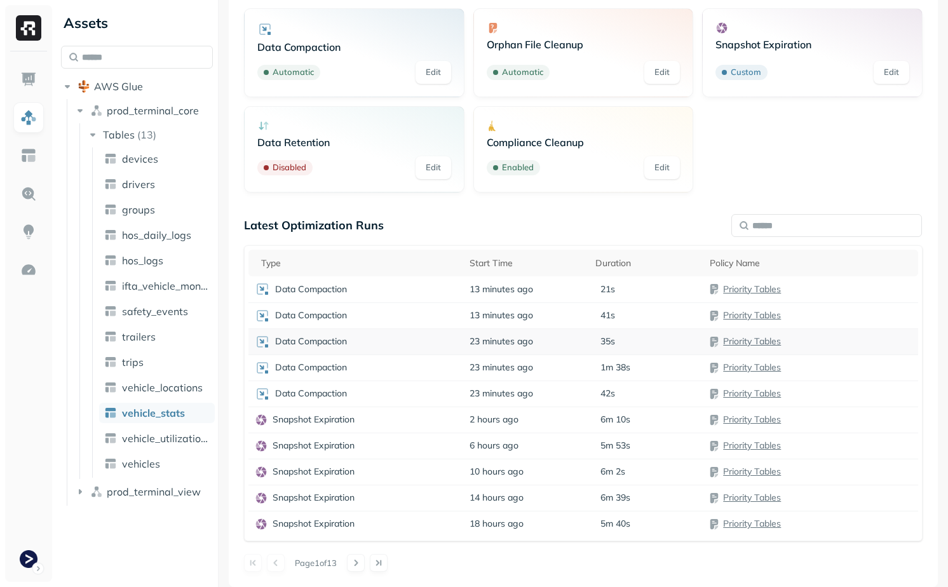
click at [437, 338] on div "Data Compaction" at bounding box center [356, 341] width 202 height 15
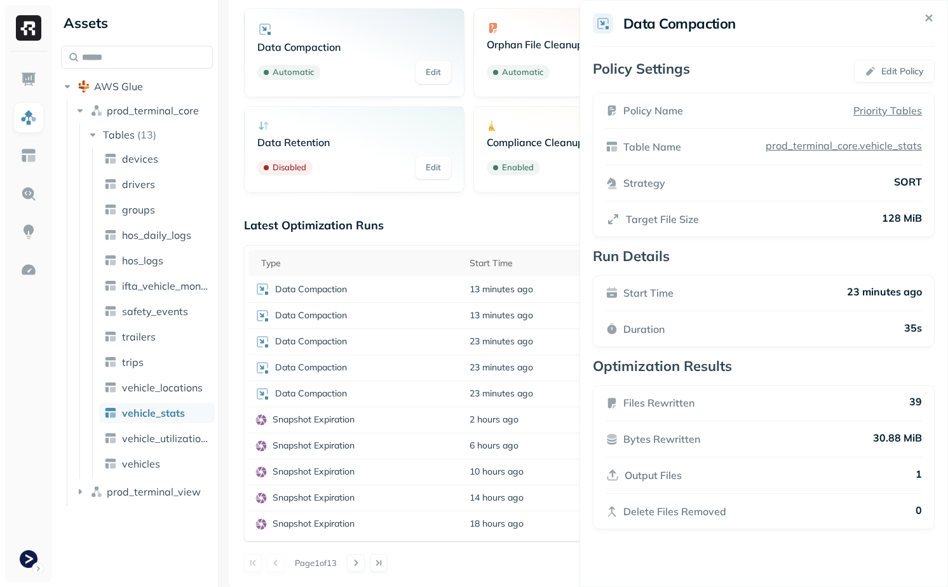
click at [440, 343] on html "Assets AWS Glue prod_terminal_core Tables ( 13 ) devices drivers groups hos_dai…" at bounding box center [474, 293] width 948 height 587
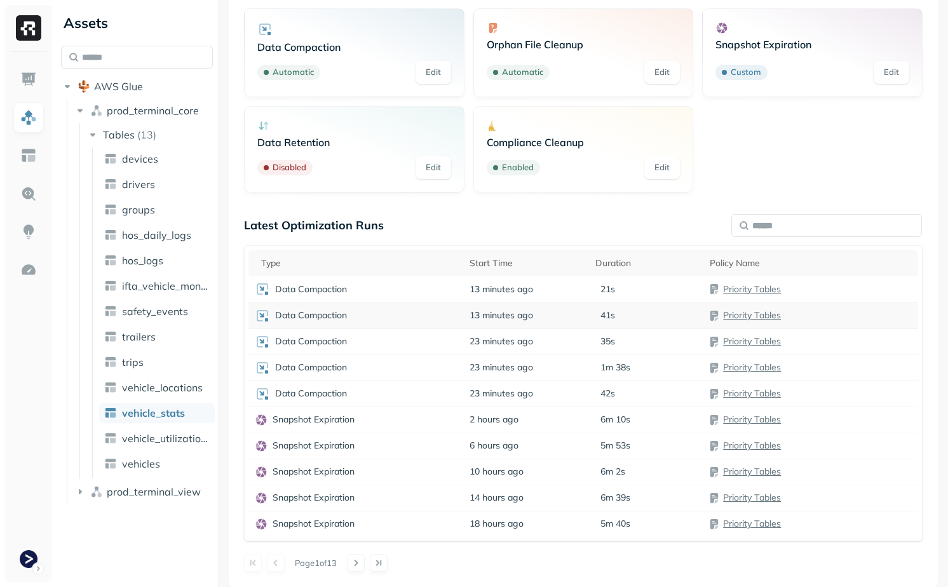
click at [440, 314] on div "Data Compaction" at bounding box center [356, 315] width 202 height 15
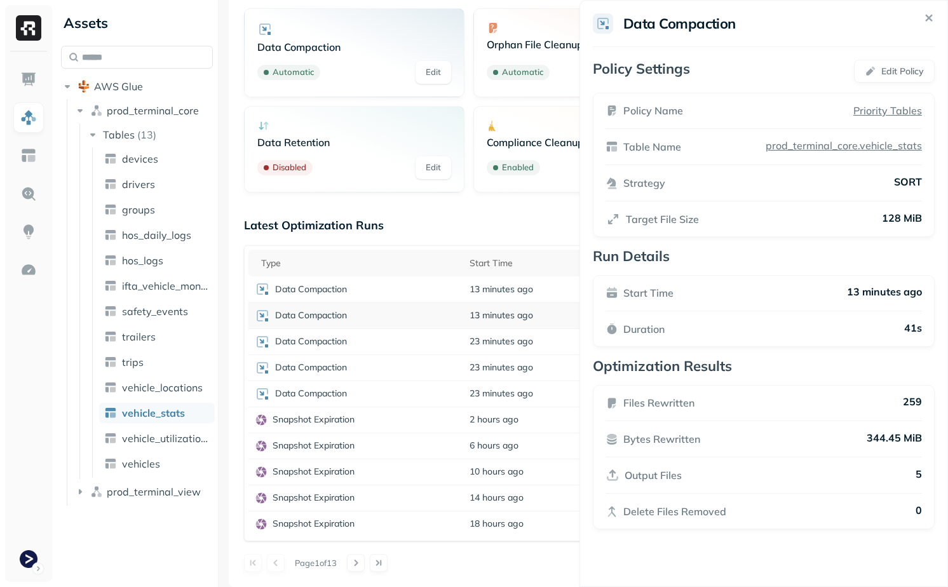
click at [440, 314] on html "Assets AWS Glue prod_terminal_core Tables ( 13 ) devices drivers groups hos_dai…" at bounding box center [474, 293] width 948 height 587
click at [440, 274] on th "Type" at bounding box center [355, 263] width 215 height 27
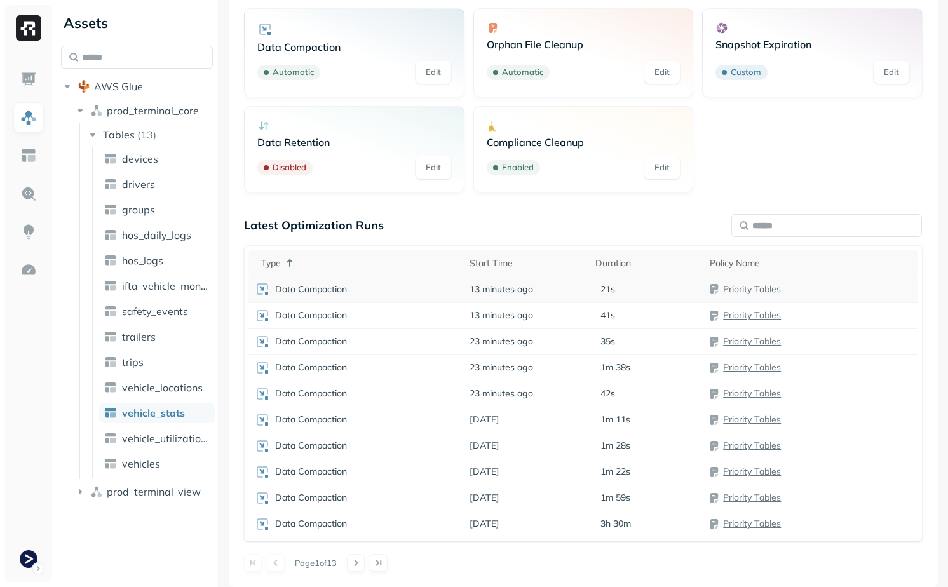
click at [433, 291] on div "Data Compaction" at bounding box center [356, 288] width 202 height 15
click at [281, 251] on th "Type" at bounding box center [355, 263] width 215 height 27
click at [455, 294] on div "Data Compaction" at bounding box center [356, 288] width 202 height 15
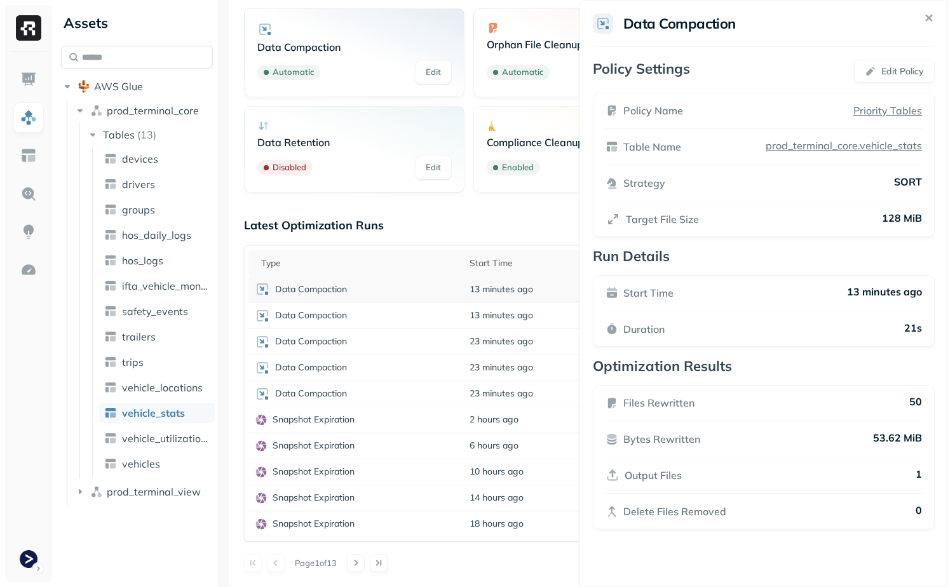
click at [471, 299] on html "Assets AWS Glue prod_terminal_core Tables ( 13 ) devices drivers groups hos_dai…" at bounding box center [474, 293] width 948 height 587
click at [469, 322] on td "13 minutes ago" at bounding box center [526, 315] width 126 height 26
click at [463, 340] on td "23 minutes ago" at bounding box center [526, 341] width 126 height 26
click at [444, 347] on div "Data Compaction" at bounding box center [356, 341] width 202 height 15
click at [438, 374] on div "Data Compaction" at bounding box center [356, 367] width 202 height 15
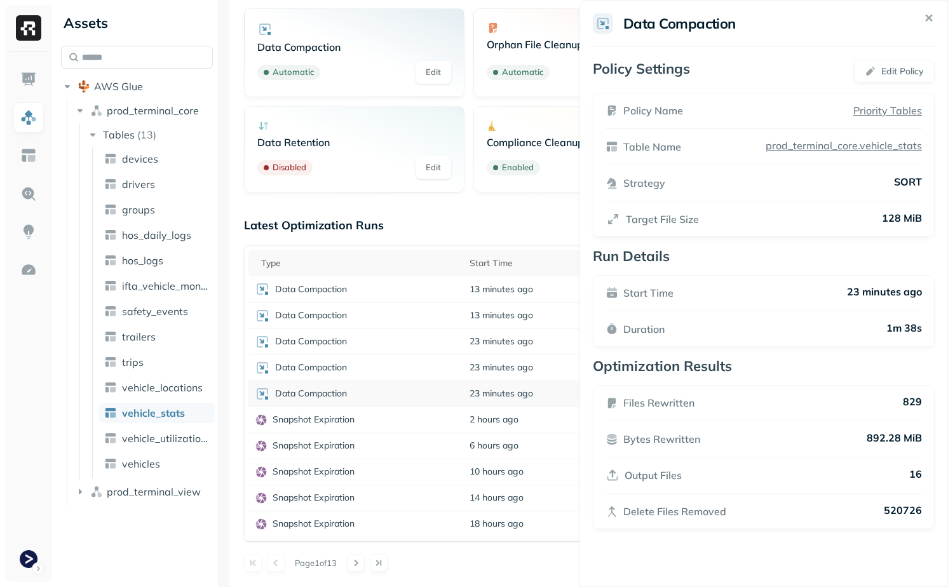
click at [435, 401] on td "Data Compaction" at bounding box center [355, 394] width 215 height 26
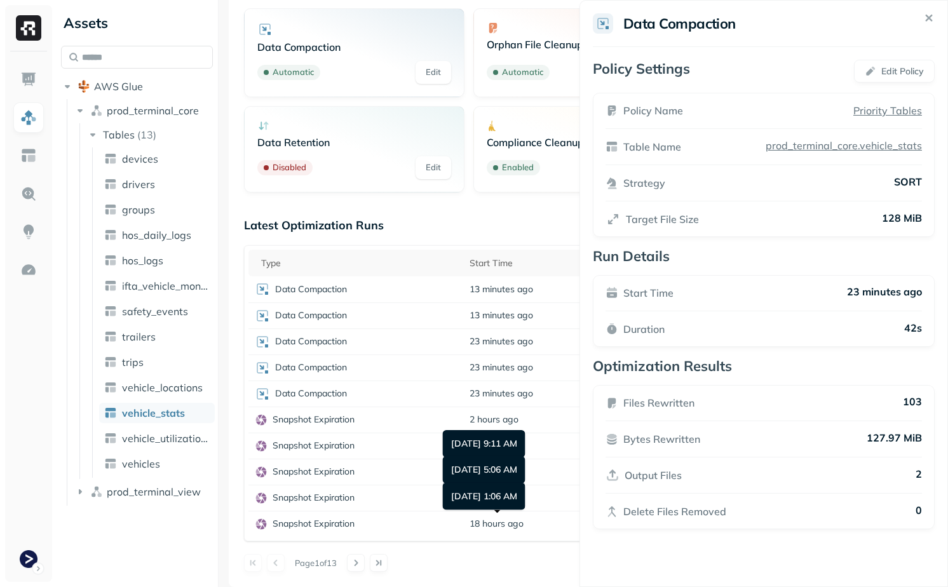
click at [468, 571] on div "Page 1 of 13" at bounding box center [583, 563] width 679 height 18
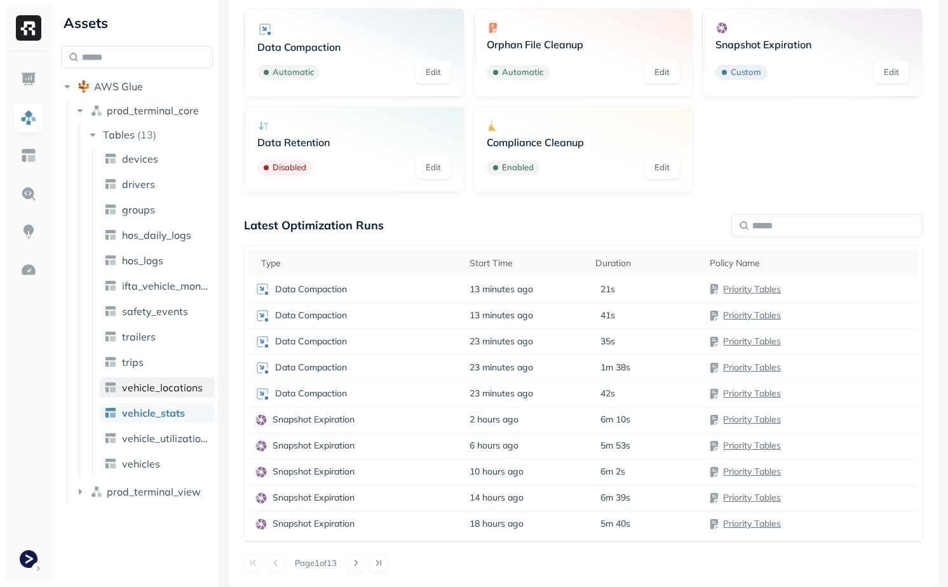
click at [163, 386] on span "vehicle_locations" at bounding box center [162, 387] width 81 height 13
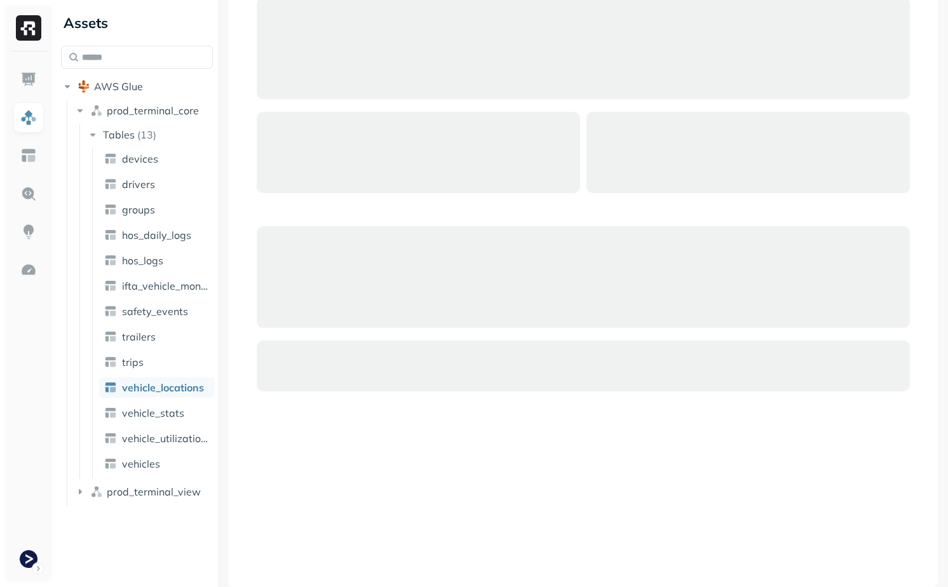
scroll to position [84, 0]
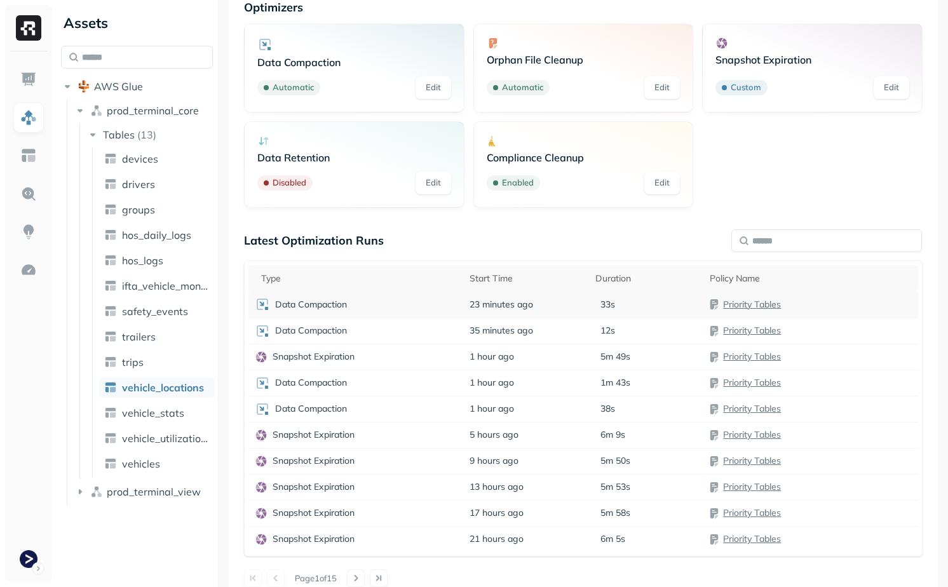
click at [432, 310] on div "Data Compaction" at bounding box center [356, 304] width 202 height 15
click at [438, 229] on div "Optimizers Data Compaction Automatic Edit Orphan File Cleanup Automatic Edit Sn…" at bounding box center [583, 293] width 679 height 587
click at [180, 541] on div "Assets AWS Glue prod_terminal_core Tables ( 13 ) devices drivers groups hos_dai…" at bounding box center [137, 293] width 162 height 587
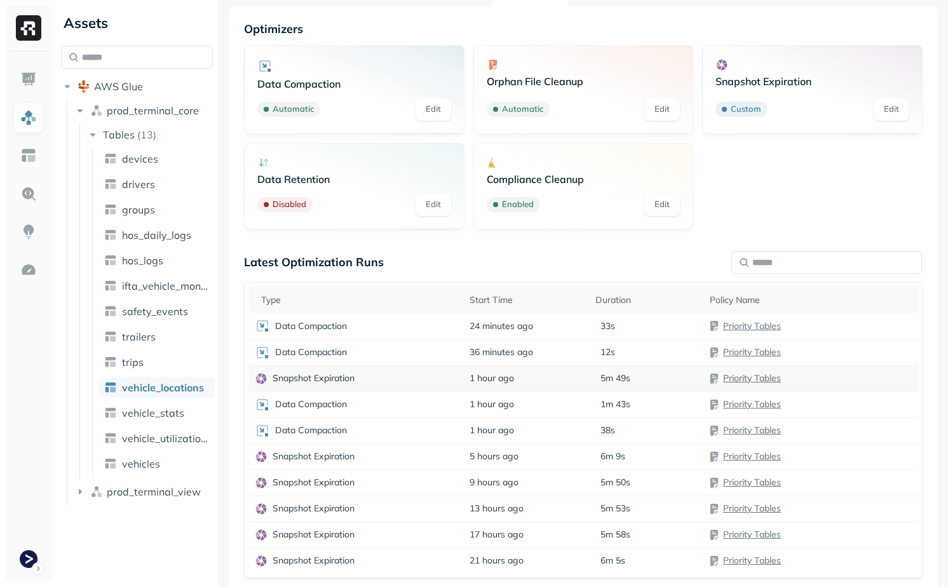
scroll to position [30, 0]
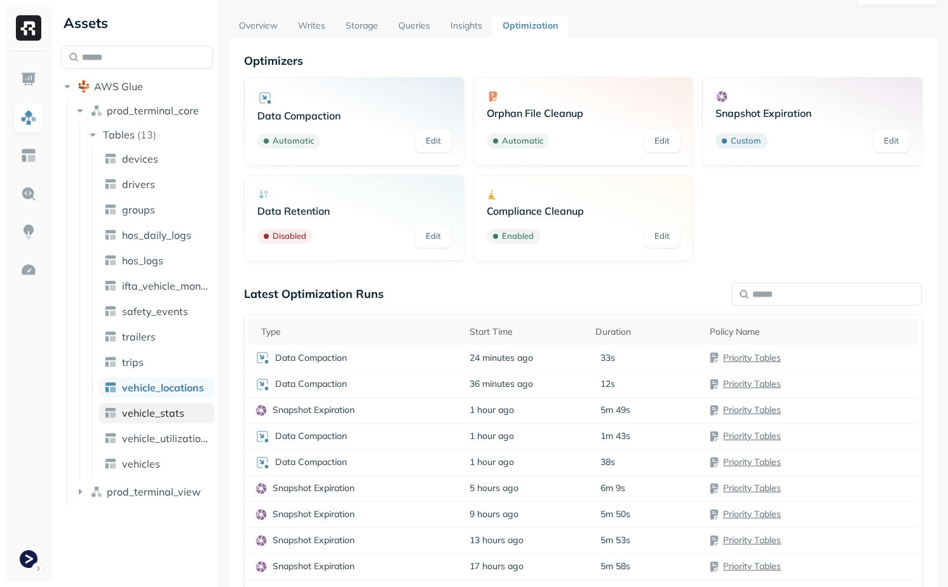
click at [160, 416] on span "vehicle_stats" at bounding box center [153, 413] width 62 height 13
click at [173, 395] on link "vehicle_locations" at bounding box center [157, 387] width 116 height 20
click at [173, 424] on ul "devices drivers groups hos_daily_logs hos_logs ifta_vehicle_months safety_event…" at bounding box center [153, 312] width 123 height 330
click at [118, 413] on link "vehicle_stats" at bounding box center [157, 413] width 116 height 20
